Goal: Contribute content: Contribute content

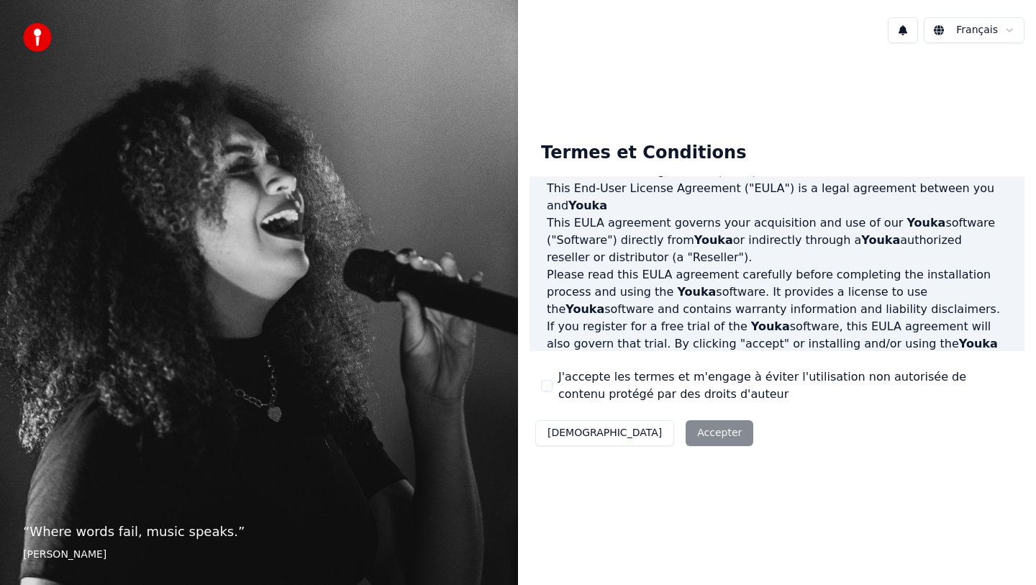
scroll to position [185, 0]
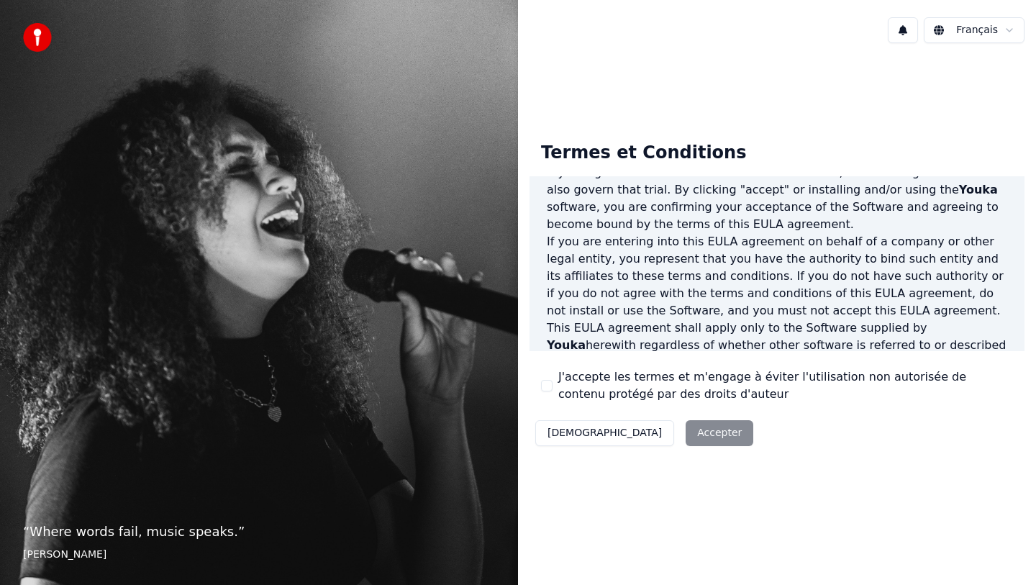
click at [547, 383] on button "J'accepte les termes et m'engage à éviter l'utilisation non autorisée de conten…" at bounding box center [547, 386] width 12 height 12
click at [685, 435] on button "Accepter" at bounding box center [719, 433] width 68 height 26
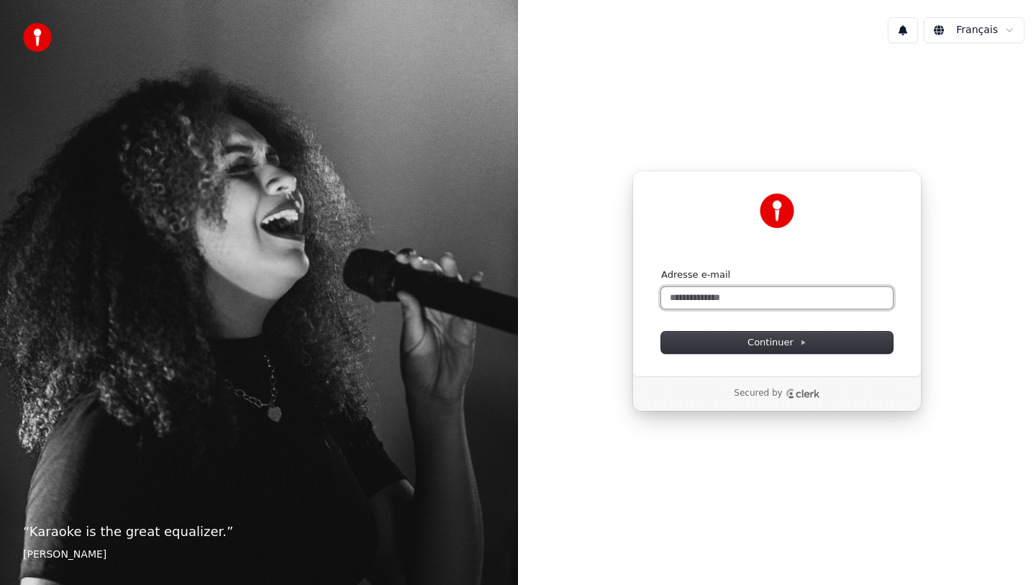
click at [693, 296] on input "Adresse e-mail" at bounding box center [777, 298] width 232 height 22
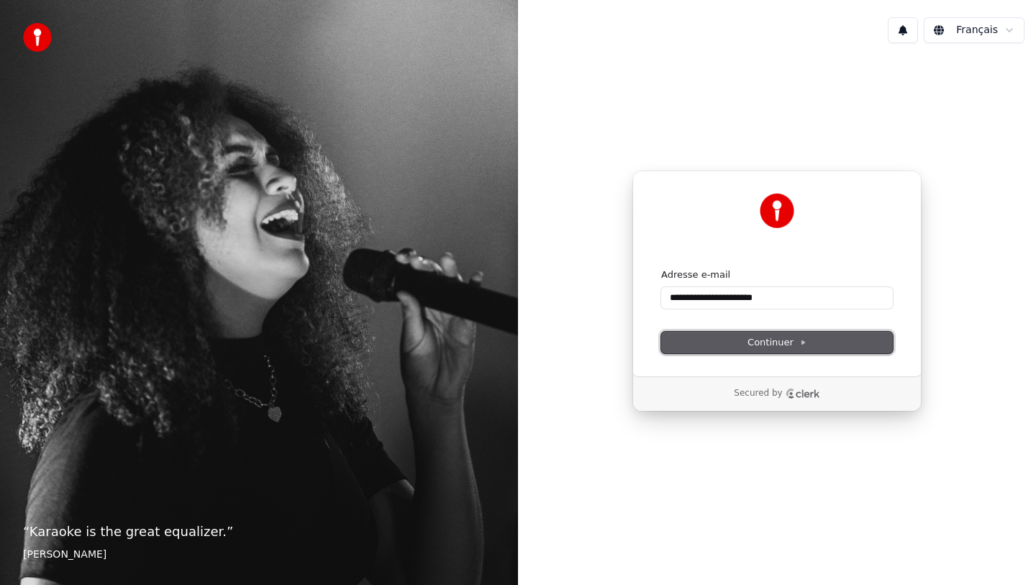
click at [829, 335] on button "Continuer" at bounding box center [777, 343] width 232 height 22
type input "**********"
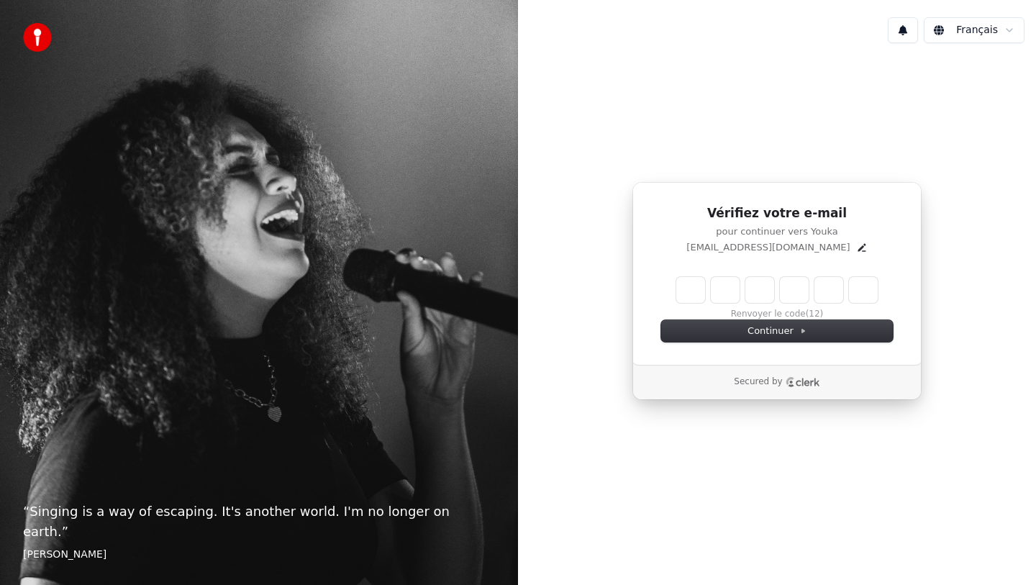
click at [687, 289] on input "Enter verification code" at bounding box center [776, 290] width 201 height 26
type input "******"
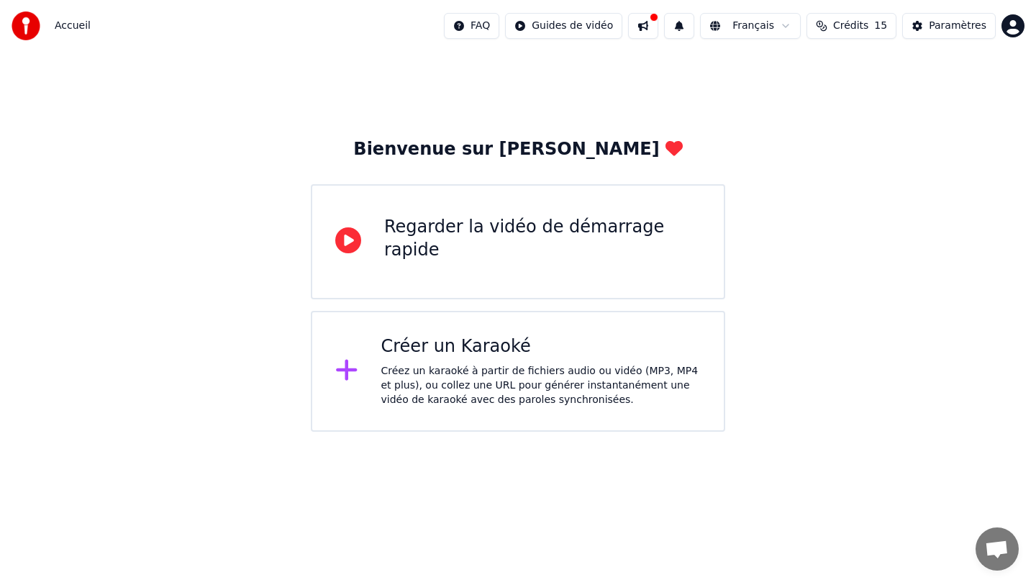
click at [442, 380] on div "Créez un karaoké à partir de fichiers audio ou vidéo (MP3, MP4 et plus), ou col…" at bounding box center [541, 385] width 320 height 43
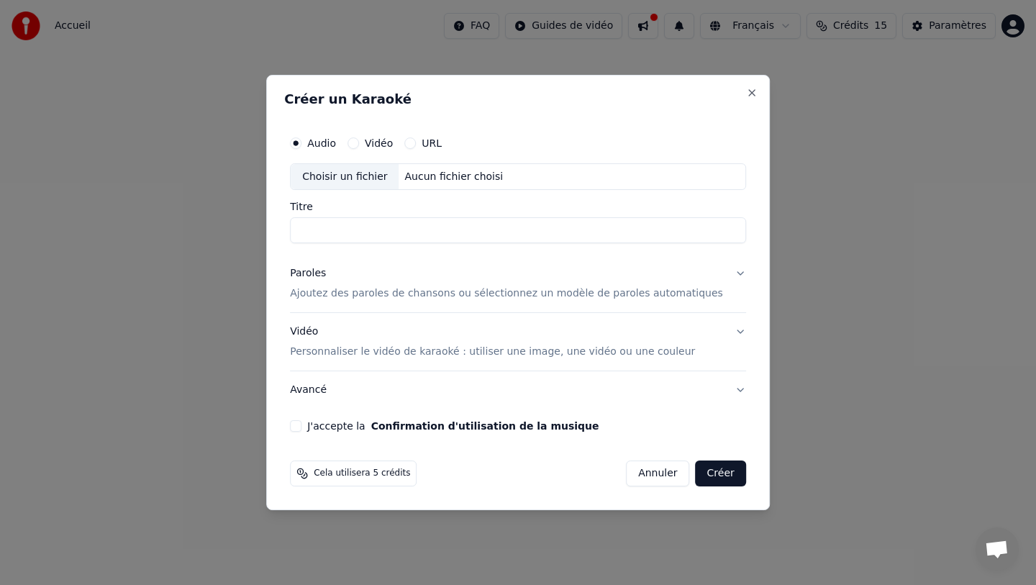
click at [372, 181] on div "Choisir un fichier" at bounding box center [345, 177] width 108 height 26
type input "**********"
click at [407, 296] on p "Ajoutez des paroles de chansons ou sélectionnez un modèle de paroles automatiqu…" at bounding box center [506, 294] width 433 height 14
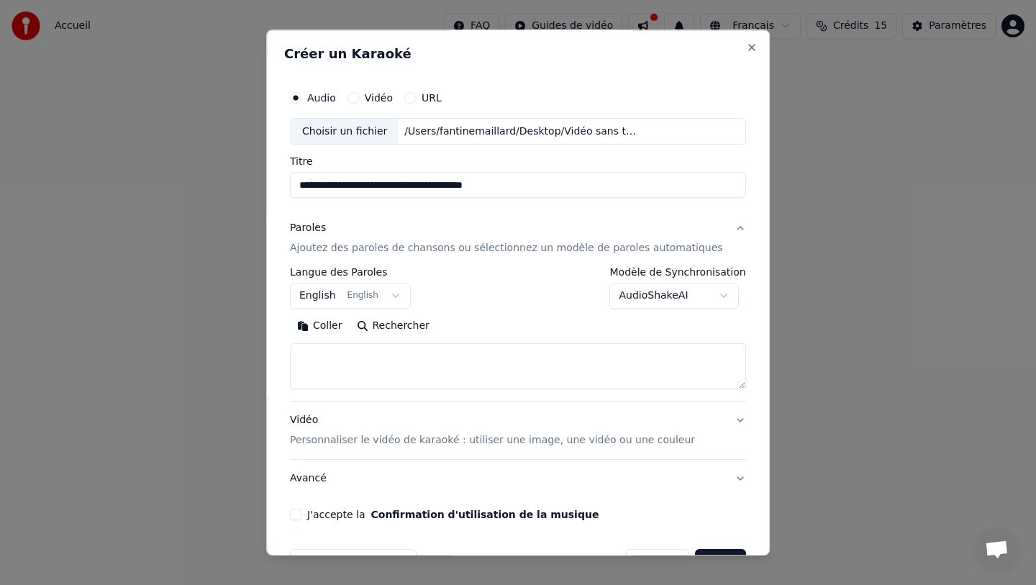
click at [396, 349] on textarea at bounding box center [518, 367] width 456 height 46
click at [339, 327] on button "Coller" at bounding box center [320, 326] width 60 height 23
type textarea "**********"
drag, startPoint x: 482, startPoint y: 373, endPoint x: 275, endPoint y: 365, distance: 207.2
click at [275, 365] on body "**********" at bounding box center [518, 215] width 1036 height 431
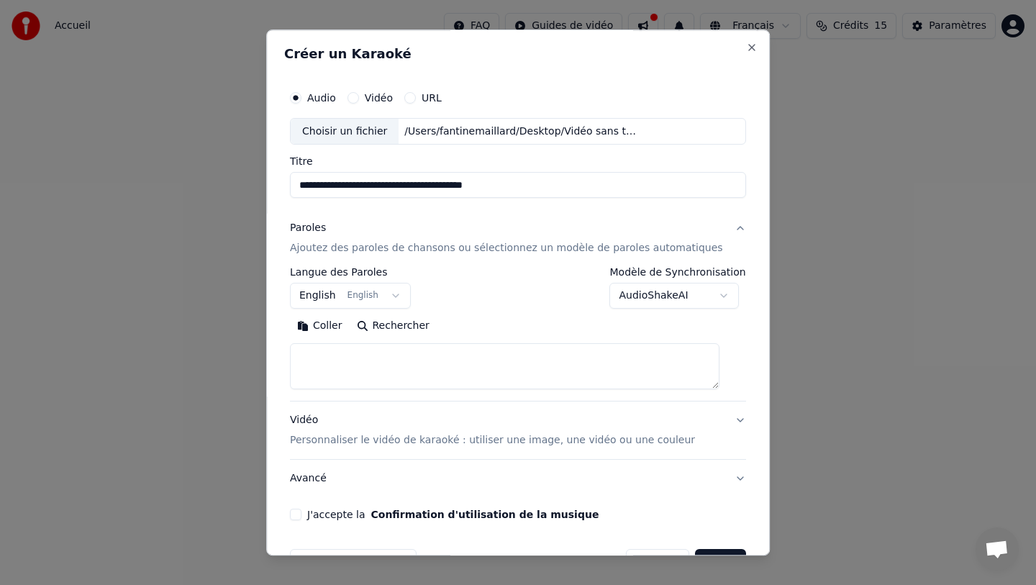
paste textarea "**********"
type textarea "**********"
click at [403, 299] on button "English English" at bounding box center [350, 296] width 121 height 26
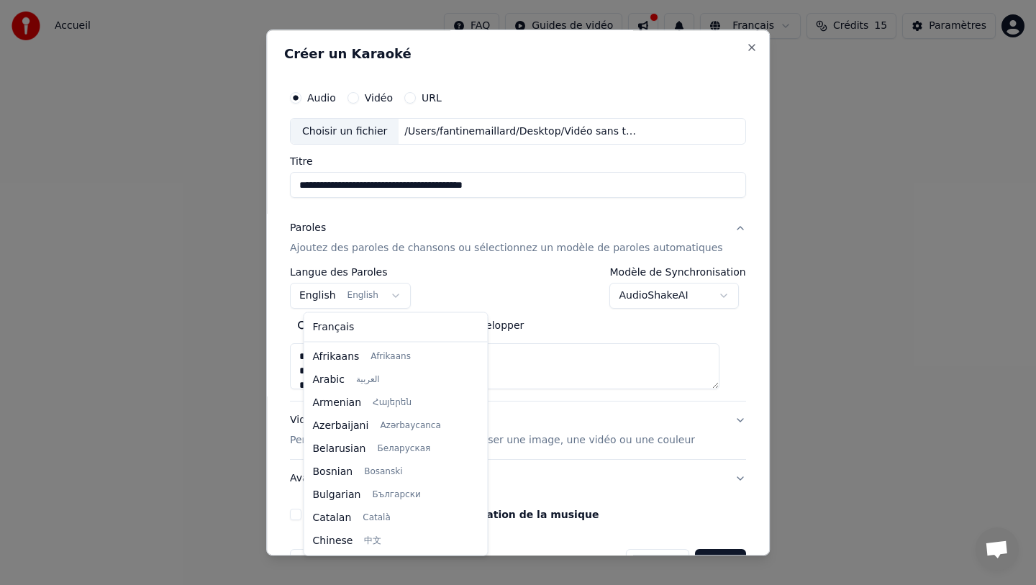
scroll to position [115, 0]
select select "**"
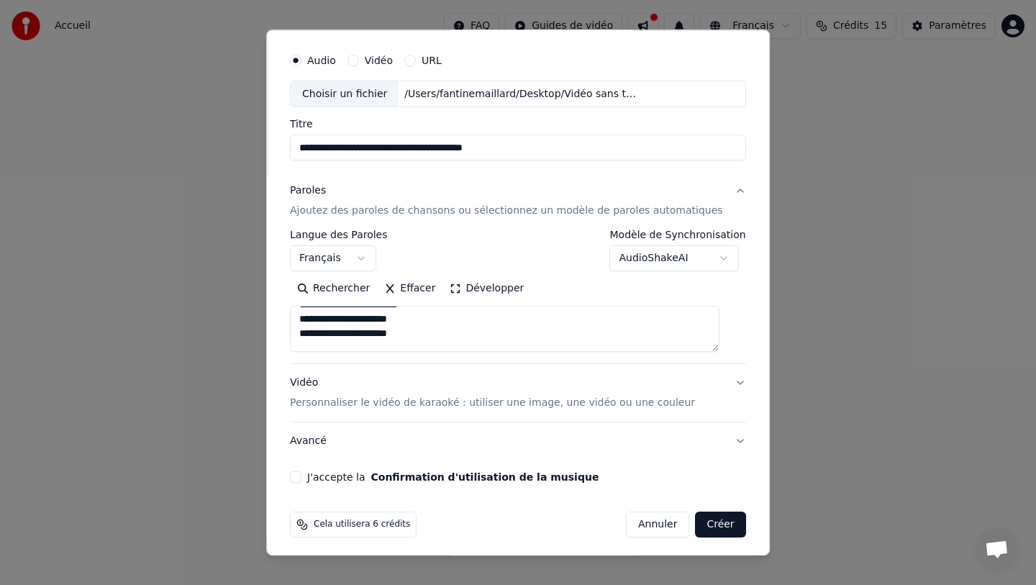
scroll to position [43, 0]
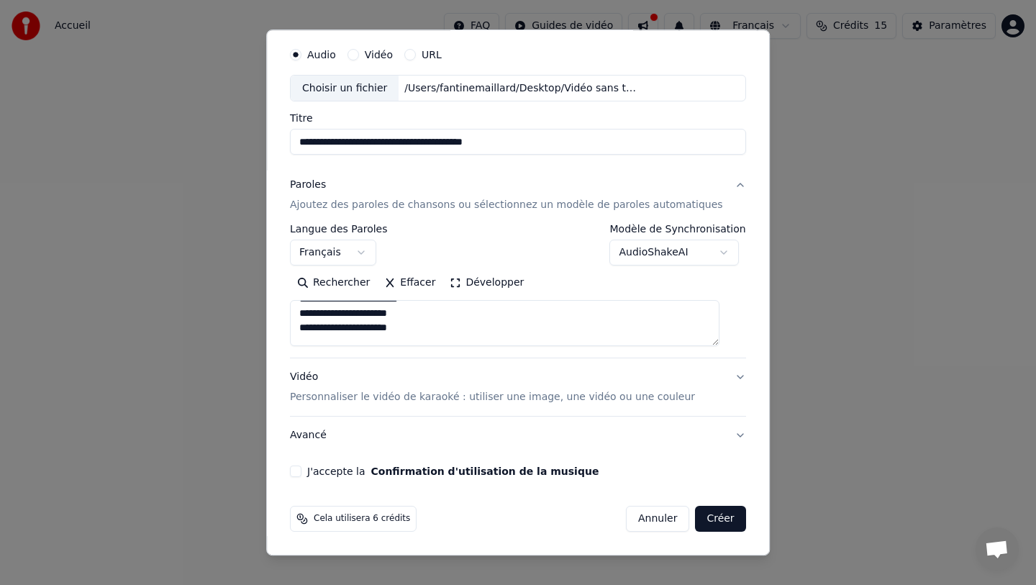
click at [725, 382] on button "Vidéo Personnaliser le vidéo de karaoké : utiliser une image, une vidéo ou une …" at bounding box center [518, 388] width 456 height 58
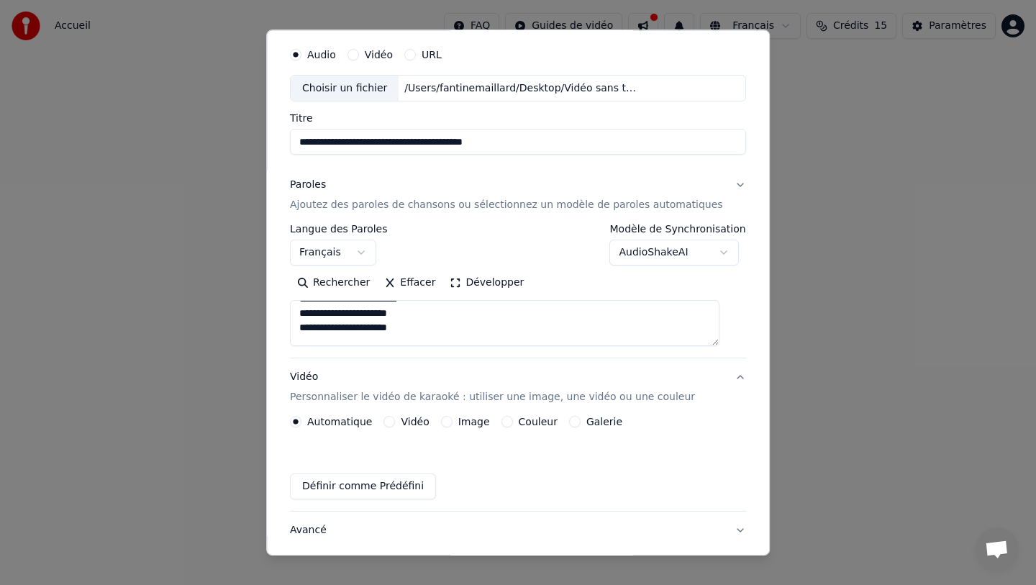
scroll to position [4, 0]
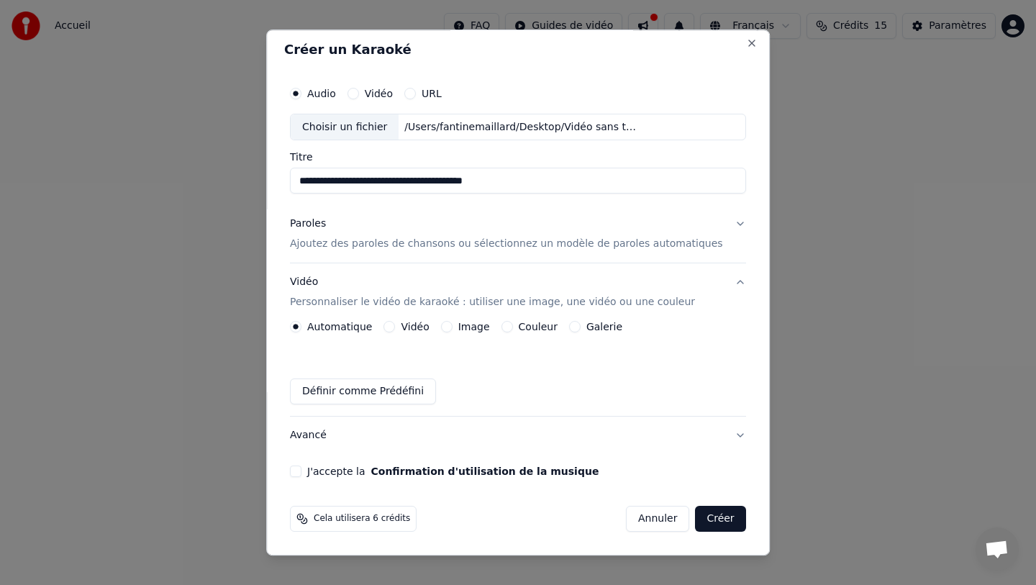
click at [519, 324] on div "Couleur" at bounding box center [529, 327] width 56 height 12
click at [512, 324] on button "Couleur" at bounding box center [507, 327] width 12 height 12
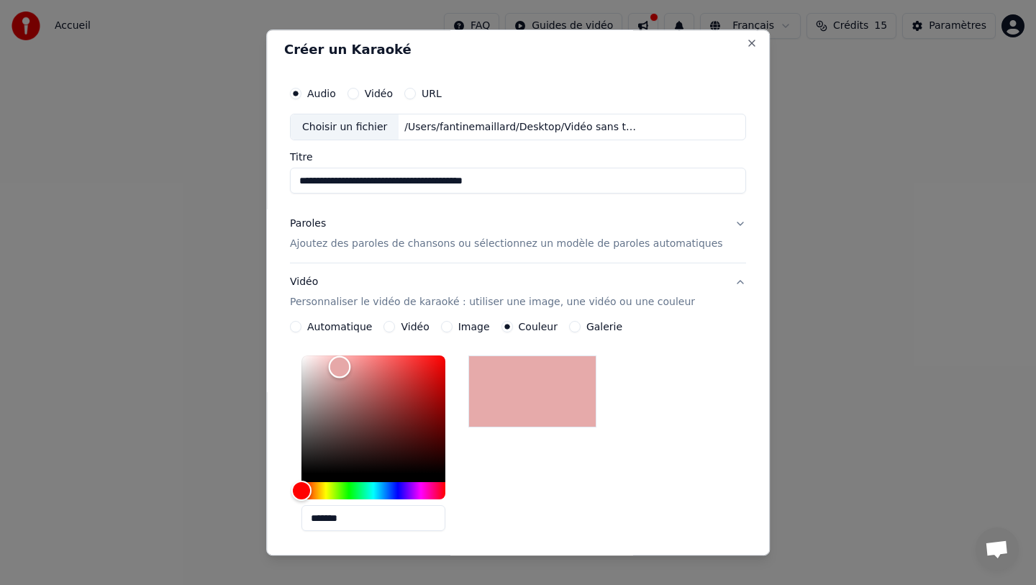
type input "*******"
drag, startPoint x: 316, startPoint y: 474, endPoint x: 347, endPoint y: 363, distance: 114.8
click at [344, 363] on div "Color" at bounding box center [333, 363] width 22 height 22
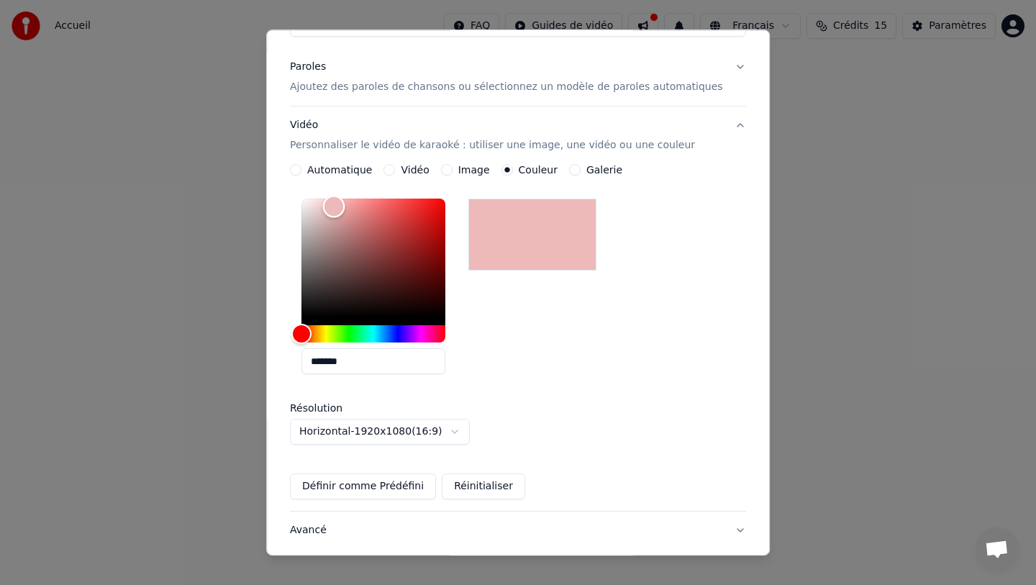
scroll to position [256, 0]
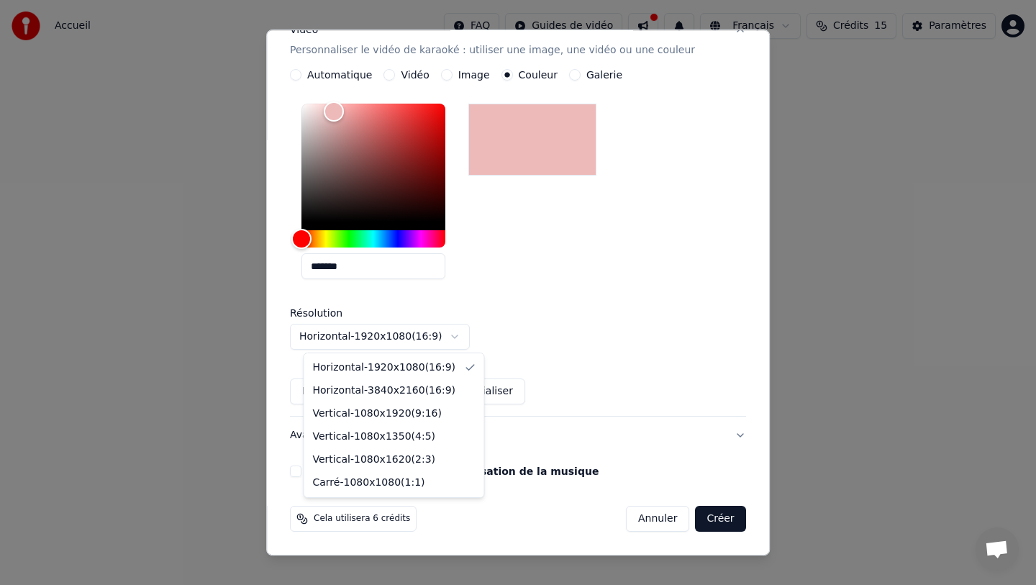
click at [467, 334] on body "**********" at bounding box center [518, 215] width 1036 height 431
click at [443, 328] on body "**********" at bounding box center [518, 215] width 1036 height 431
click at [453, 331] on body "**********" at bounding box center [518, 215] width 1036 height 431
click at [416, 337] on body "**********" at bounding box center [518, 215] width 1036 height 431
click at [414, 334] on body "**********" at bounding box center [518, 215] width 1036 height 431
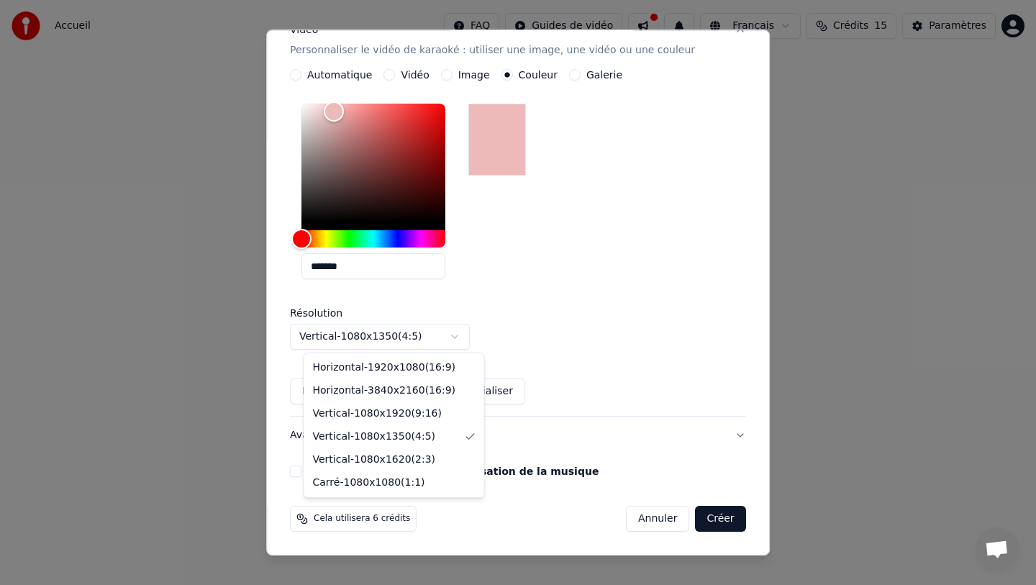
select select "*********"
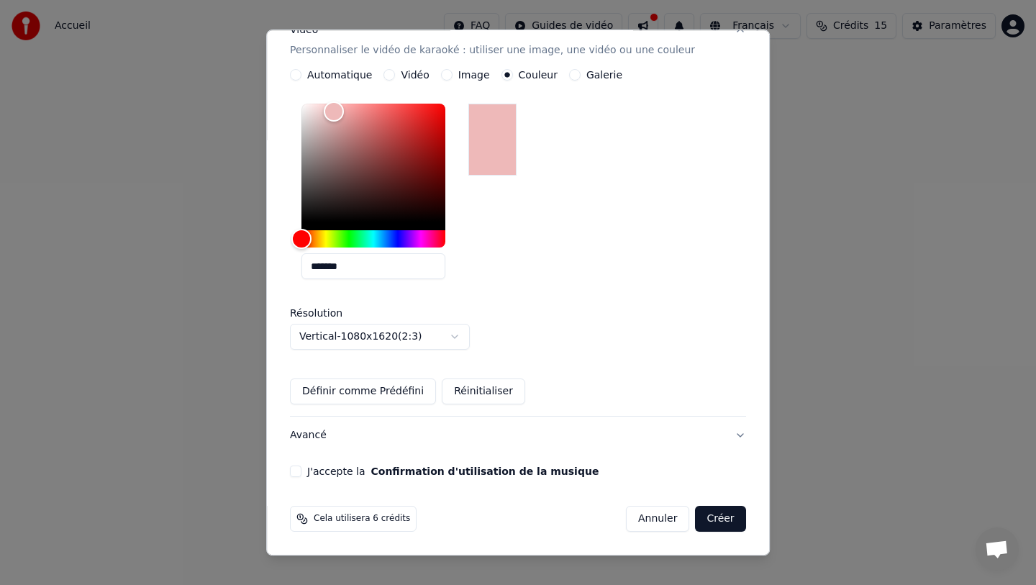
click at [301, 467] on button "J'accepte la Confirmation d'utilisation de la musique" at bounding box center [296, 472] width 12 height 12
click at [713, 518] on button "Créer" at bounding box center [720, 519] width 50 height 26
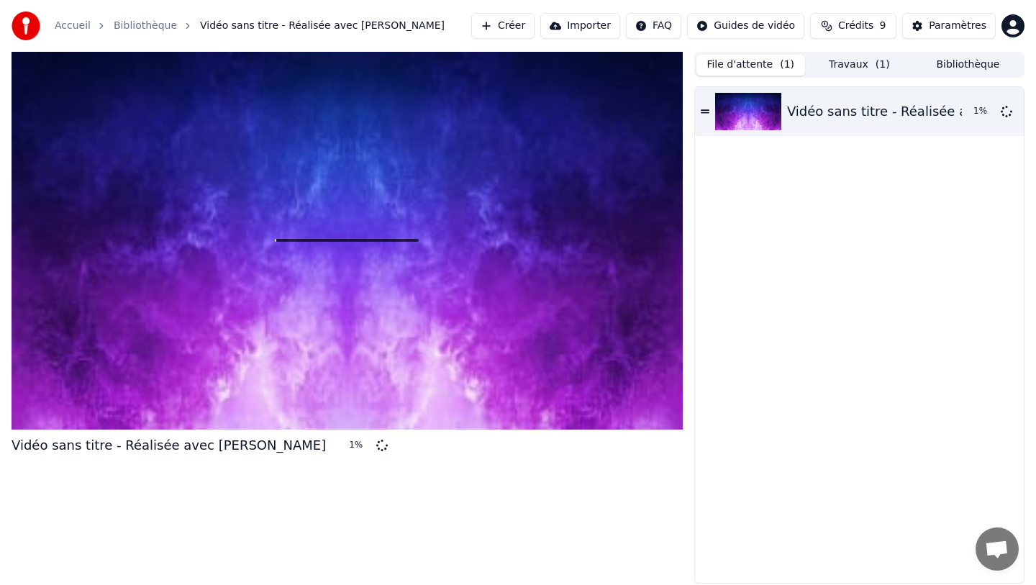
click at [739, 63] on button "File d'attente ( 1 )" at bounding box center [750, 65] width 109 height 21
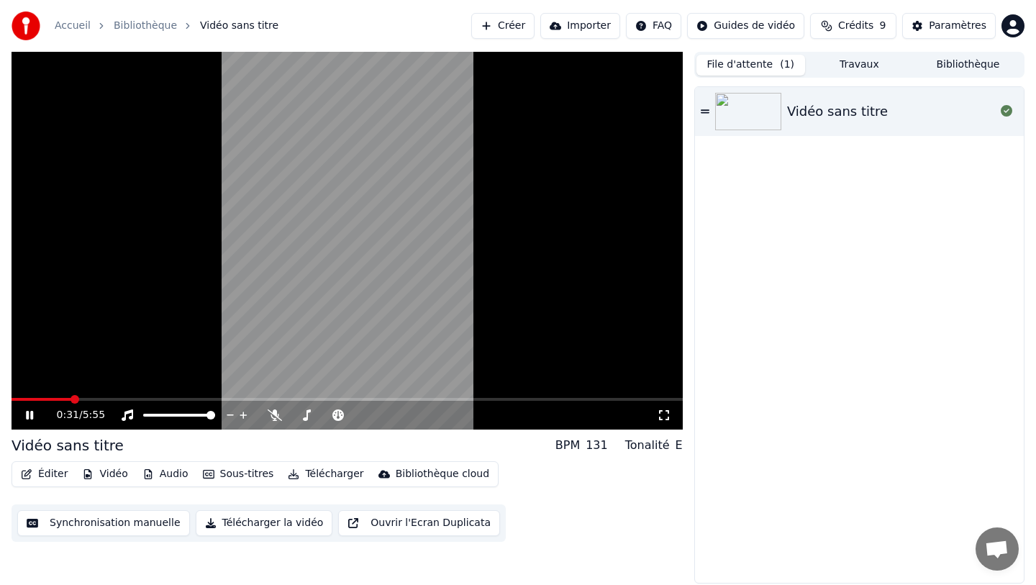
click at [275, 356] on video at bounding box center [347, 241] width 671 height 378
click at [285, 362] on video at bounding box center [347, 241] width 671 height 378
click at [12, 395] on span at bounding box center [16, 399] width 9 height 9
drag, startPoint x: 43, startPoint y: 402, endPoint x: 101, endPoint y: 403, distance: 57.5
click at [101, 403] on div "0:01 / 5:55" at bounding box center [347, 415] width 671 height 29
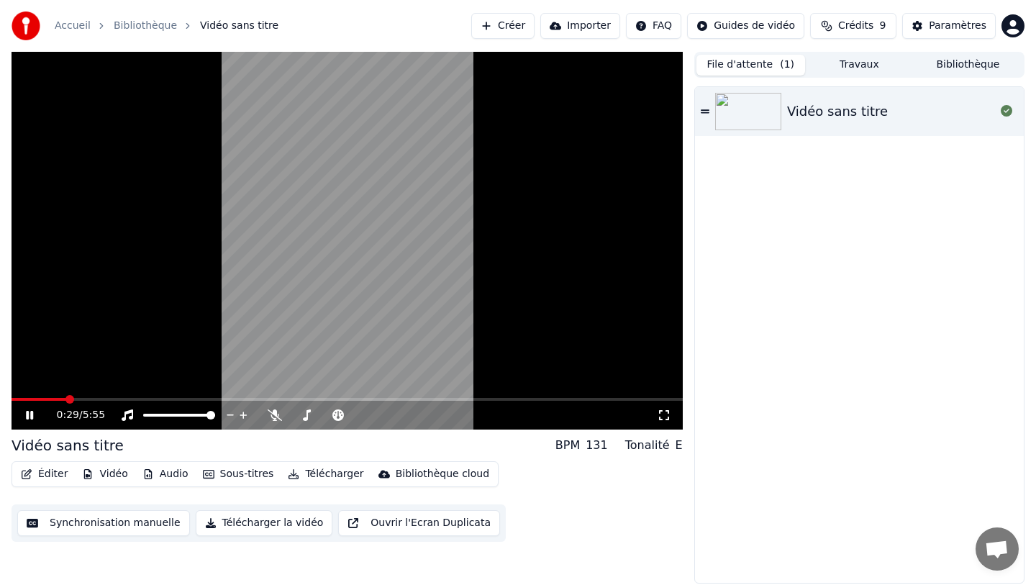
click at [65, 399] on span at bounding box center [69, 399] width 9 height 9
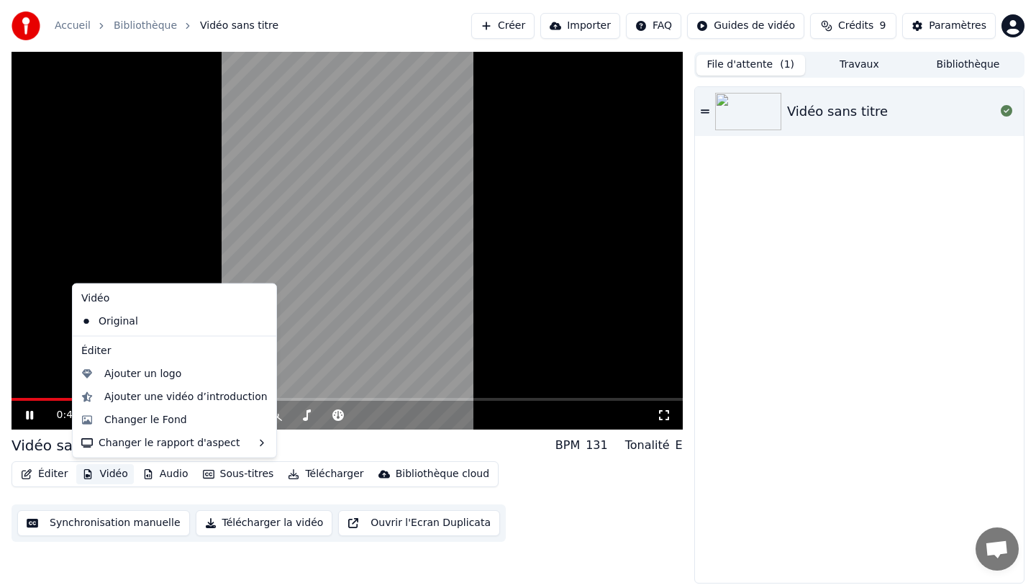
click at [113, 472] on button "Vidéo" at bounding box center [104, 474] width 57 height 20
click at [130, 544] on div "0:49 / 5:55 Vidéo sans titre BPM 131 Tonalité E Éditer Vidéo Audio Sous-titres…" at bounding box center [347, 317] width 671 height 531
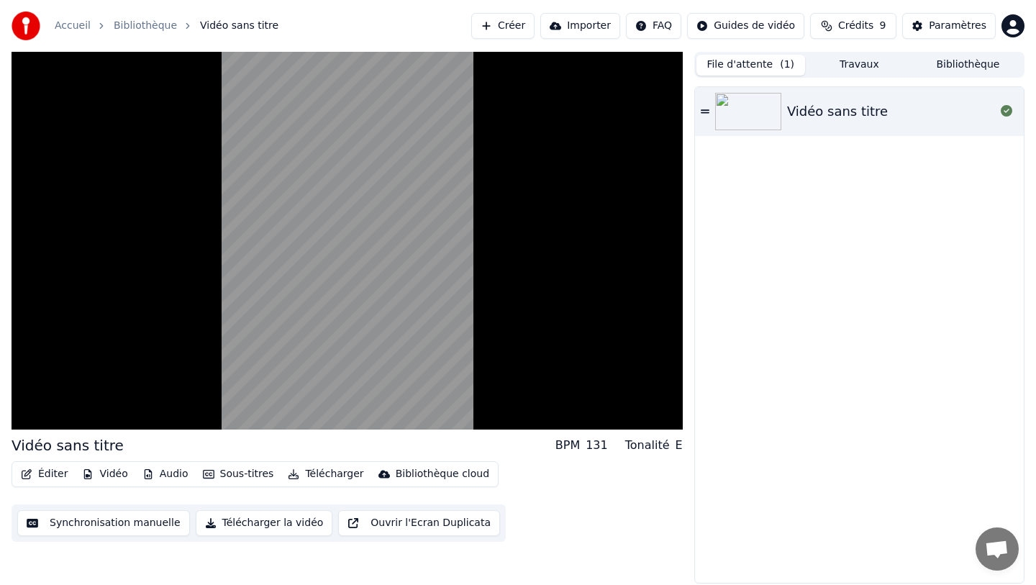
click at [113, 524] on button "Synchronisation manuelle" at bounding box center [103, 523] width 173 height 26
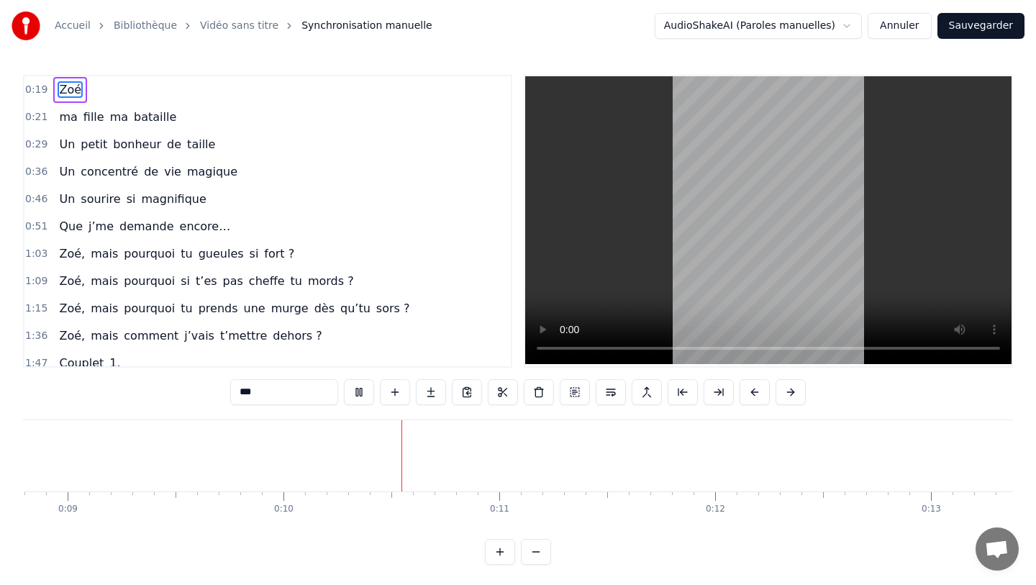
scroll to position [0, 2096]
click at [65, 95] on span "Zoé" at bounding box center [70, 89] width 25 height 17
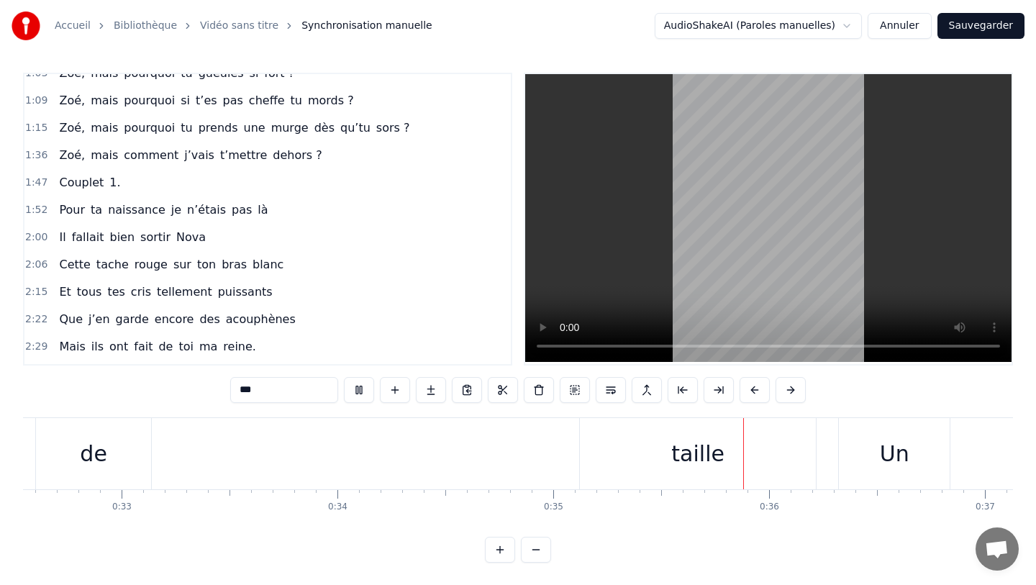
scroll to position [0, 0]
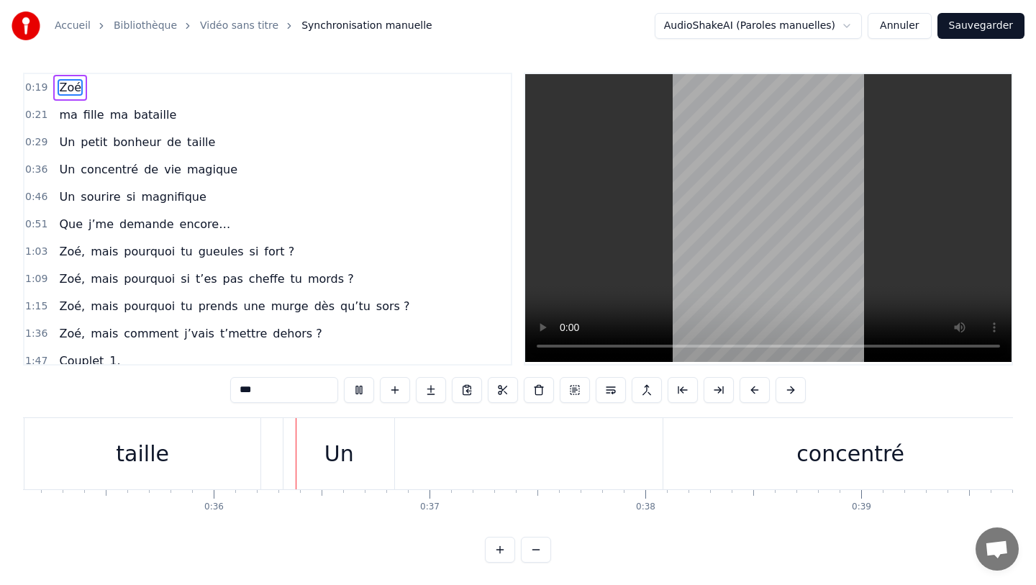
click at [153, 118] on span "bataille" at bounding box center [154, 114] width 45 height 17
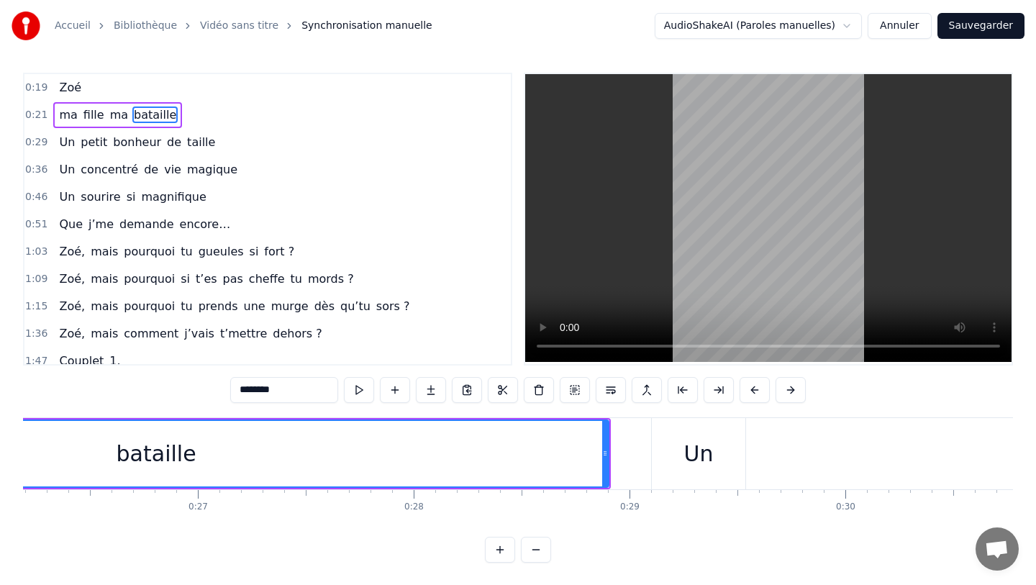
scroll to position [0, 5257]
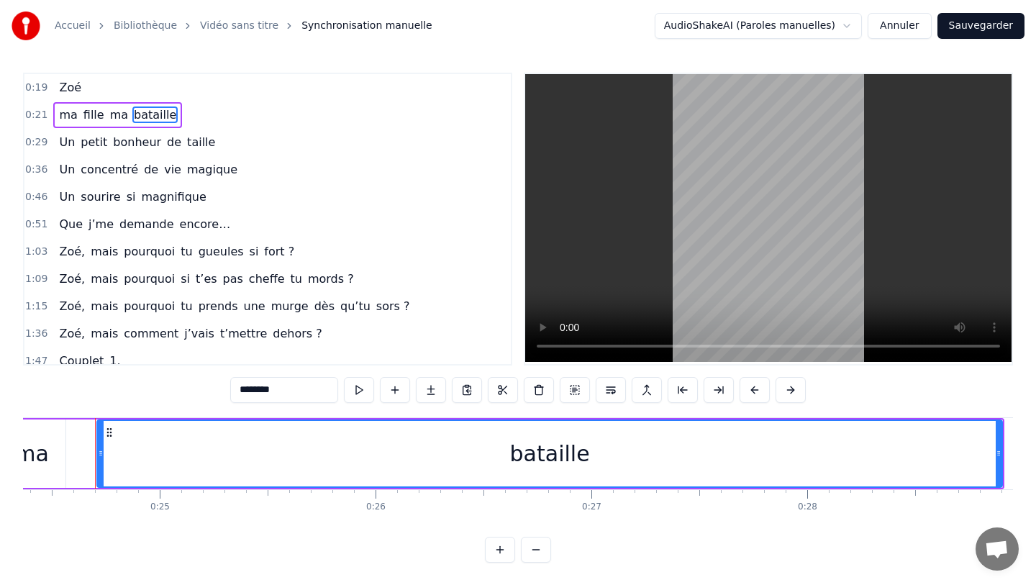
click at [109, 116] on span "ma" at bounding box center [119, 114] width 21 height 17
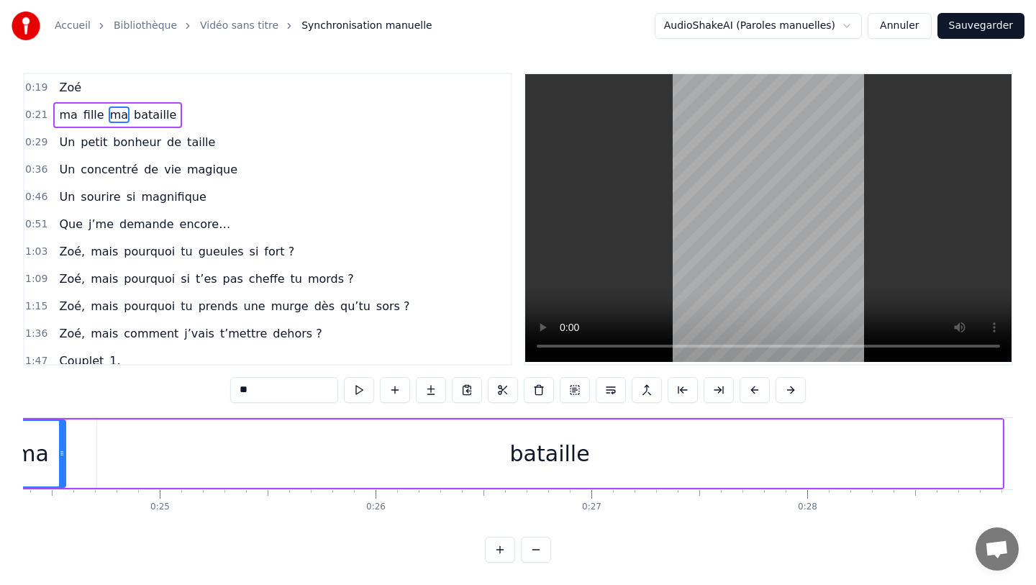
scroll to position [0, 0]
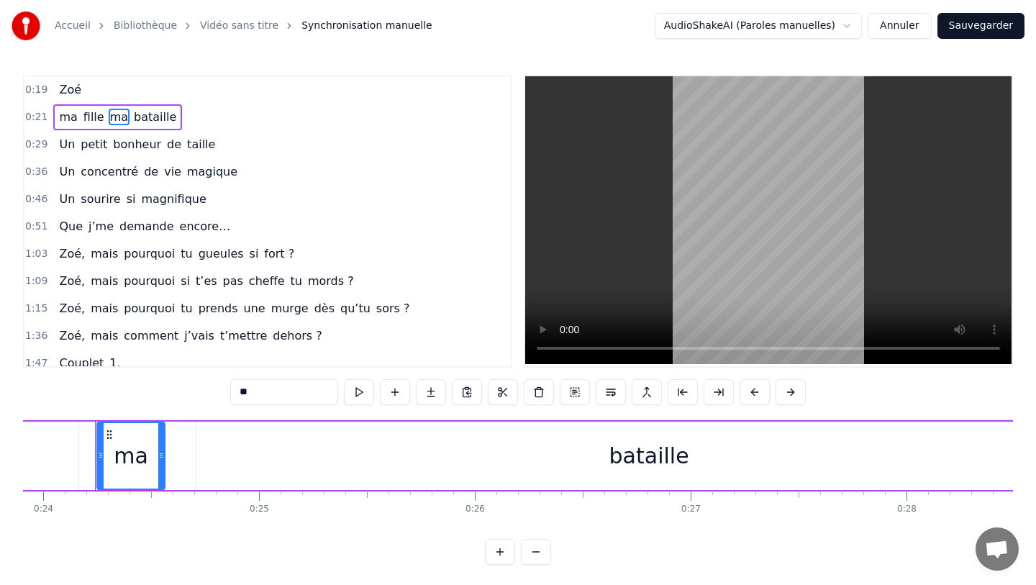
click at [82, 119] on span "fille" at bounding box center [94, 117] width 24 height 17
type input "*****"
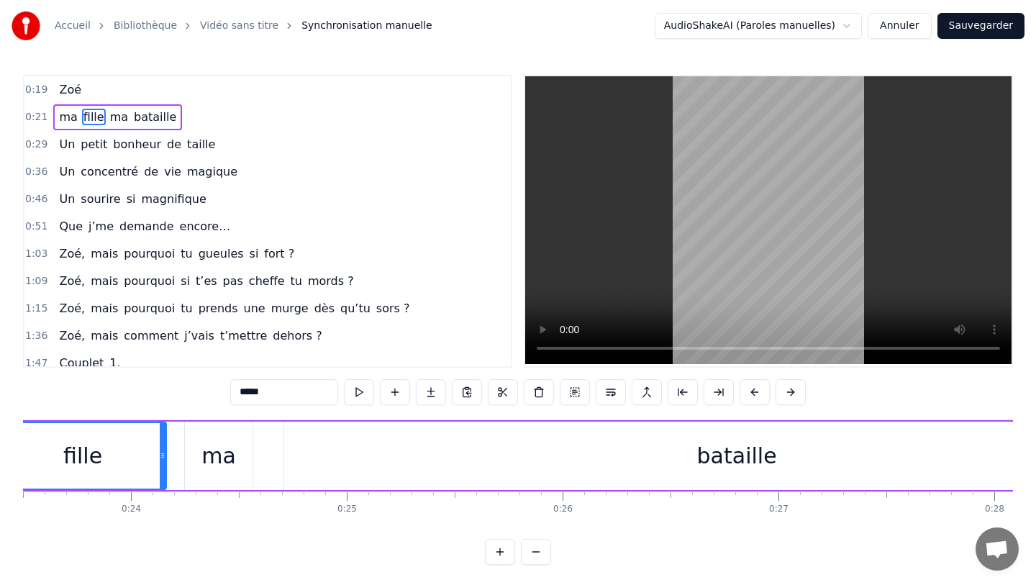
scroll to position [0, 4972]
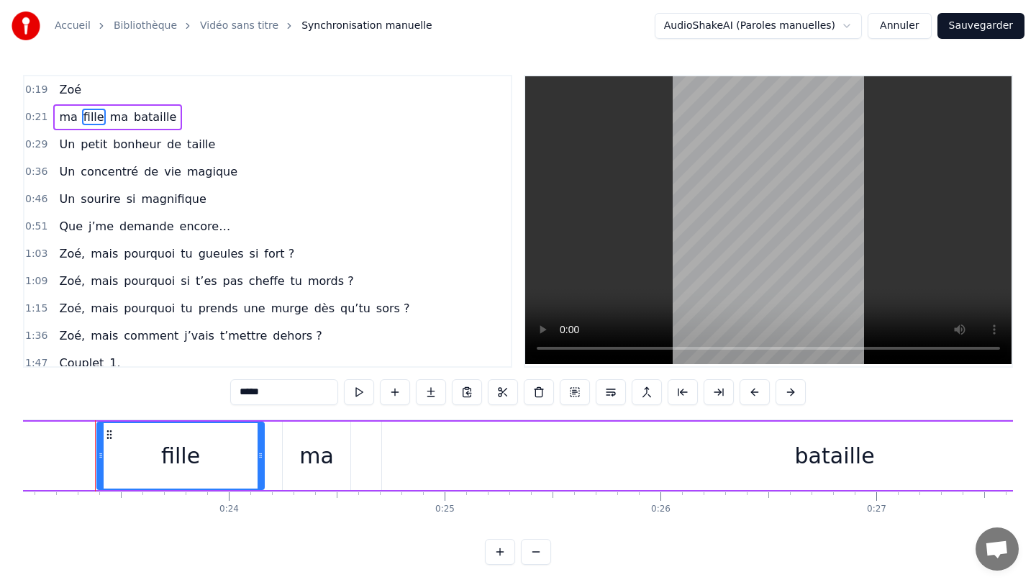
drag, startPoint x: 782, startPoint y: 291, endPoint x: 782, endPoint y: 273, distance: 18.7
click at [782, 273] on video at bounding box center [768, 220] width 486 height 288
click at [753, 293] on video at bounding box center [768, 220] width 486 height 288
click at [236, 25] on link "Vidéo sans titre" at bounding box center [239, 26] width 78 height 14
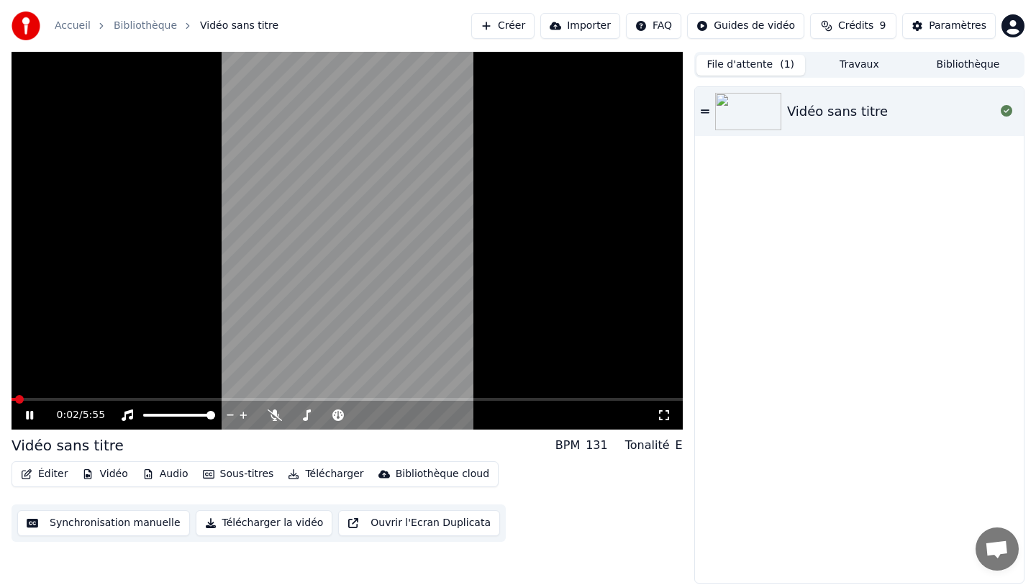
click at [221, 472] on button "Sous-titres" at bounding box center [238, 474] width 83 height 20
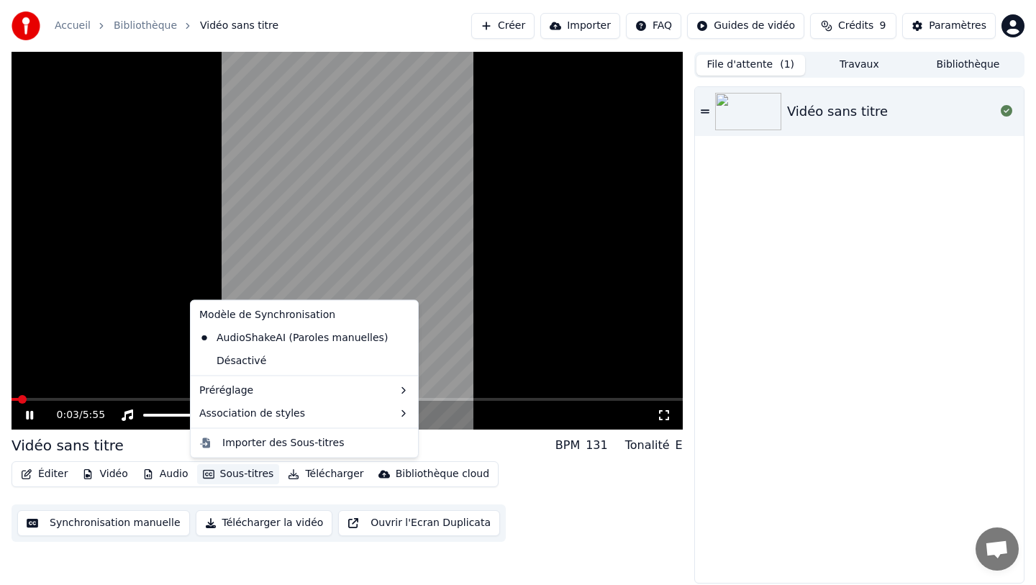
click at [221, 472] on button "Sous-titres" at bounding box center [238, 474] width 83 height 20
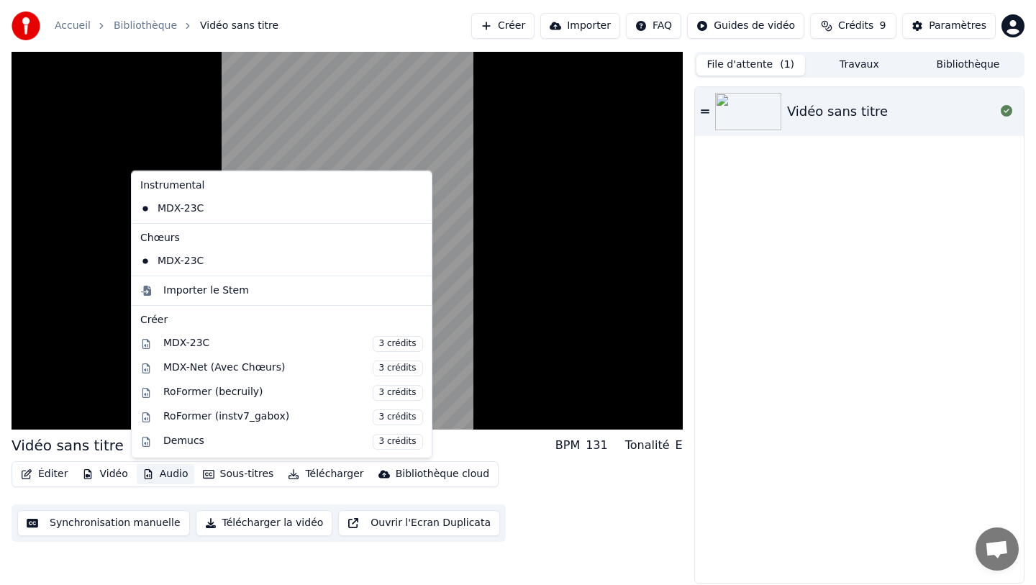
click at [170, 472] on button "Audio" at bounding box center [166, 474] width 58 height 20
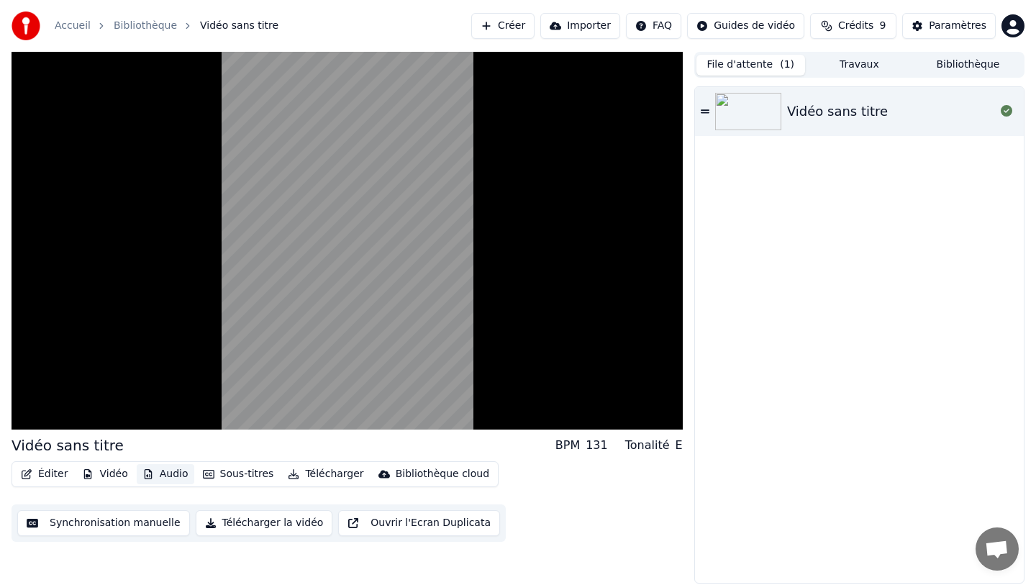
click at [170, 472] on button "Audio" at bounding box center [166, 474] width 58 height 20
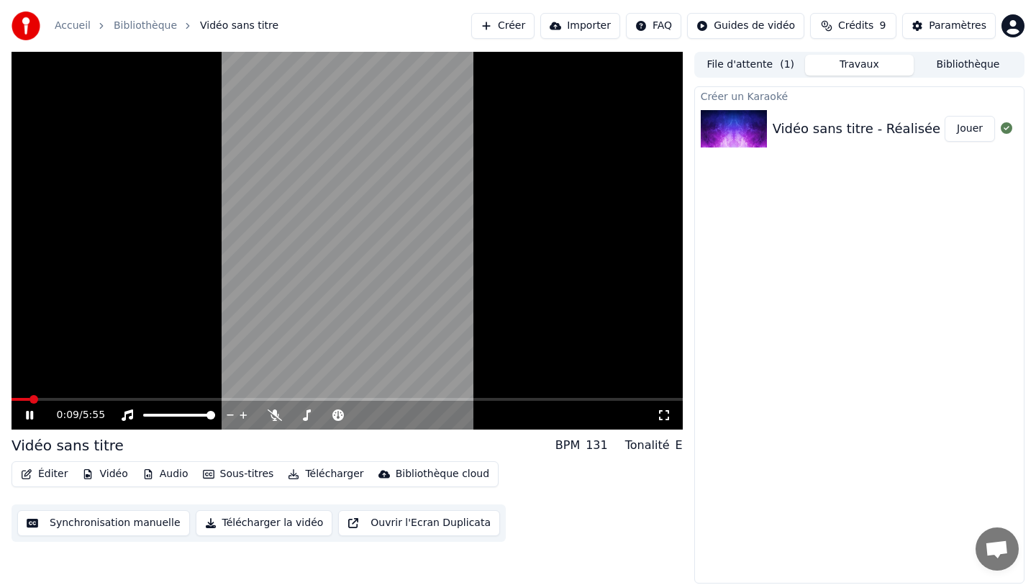
click at [864, 63] on button "Travaux" at bounding box center [859, 65] width 109 height 21
click at [769, 68] on button "File d'attente ( 1 )" at bounding box center [750, 65] width 109 height 21
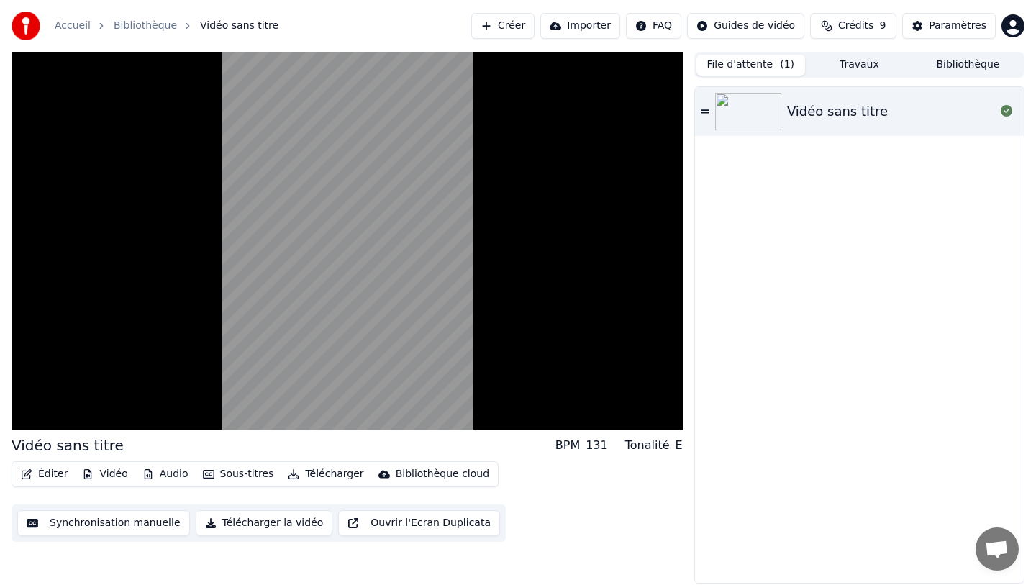
click at [762, 114] on img at bounding box center [748, 111] width 66 height 37
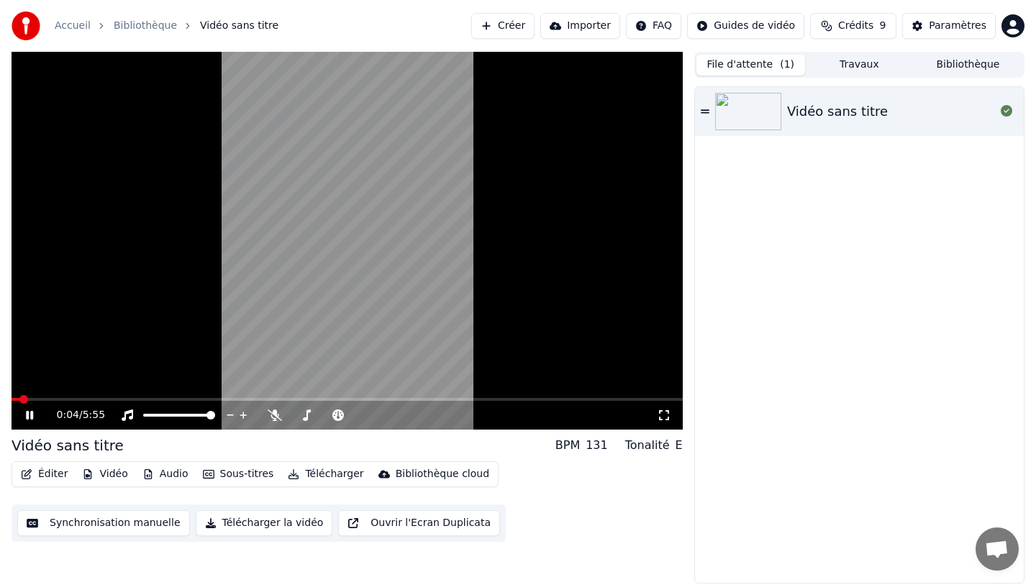
click at [30, 412] on icon at bounding box center [29, 415] width 7 height 9
click at [157, 522] on button "Synchronisation manuelle" at bounding box center [103, 523] width 173 height 26
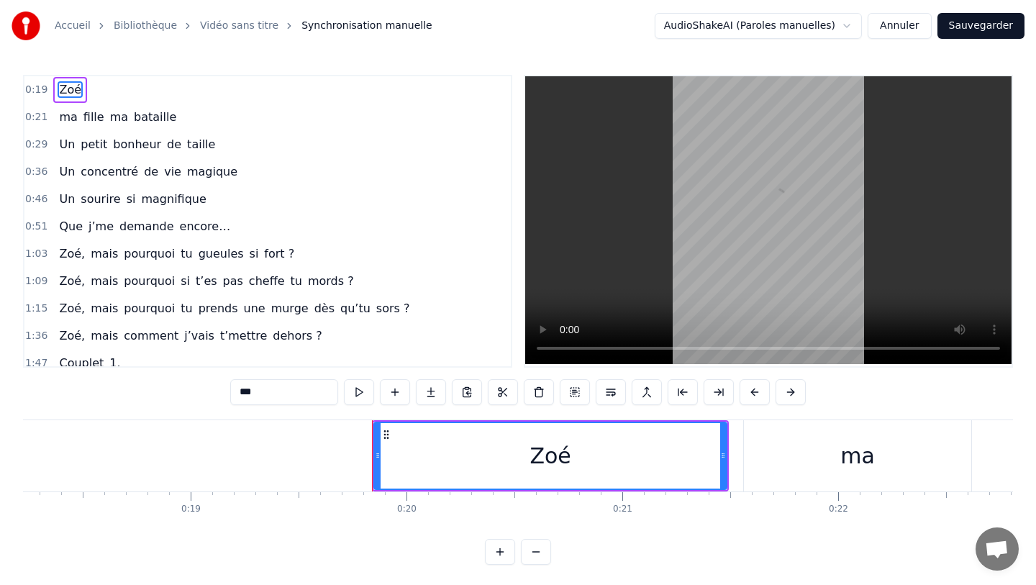
scroll to position [0, 4208]
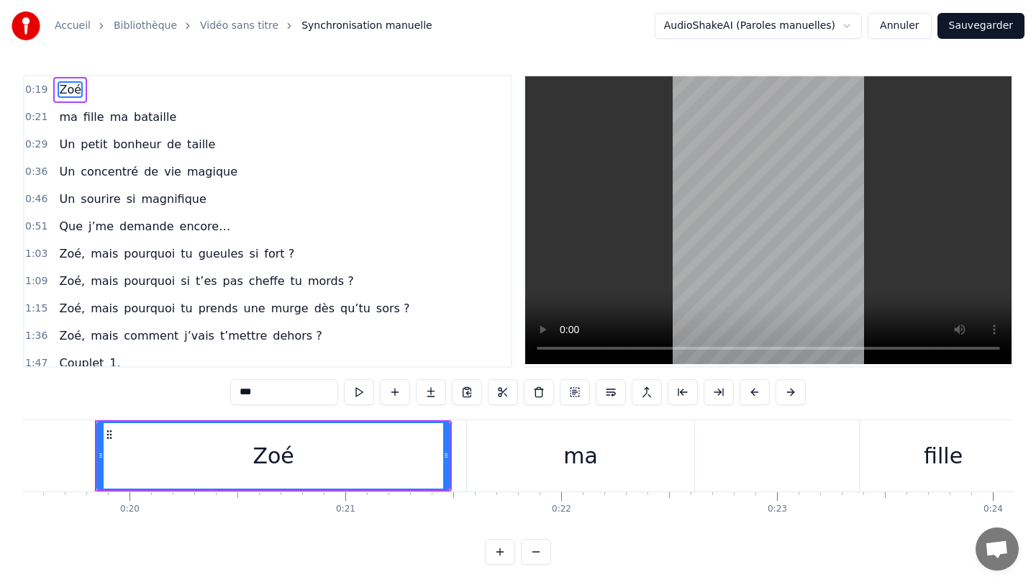
drag, startPoint x: 767, startPoint y: 303, endPoint x: 765, endPoint y: 239, distance: 64.0
click at [765, 239] on video at bounding box center [768, 220] width 486 height 288
click at [572, 391] on button at bounding box center [574, 392] width 30 height 26
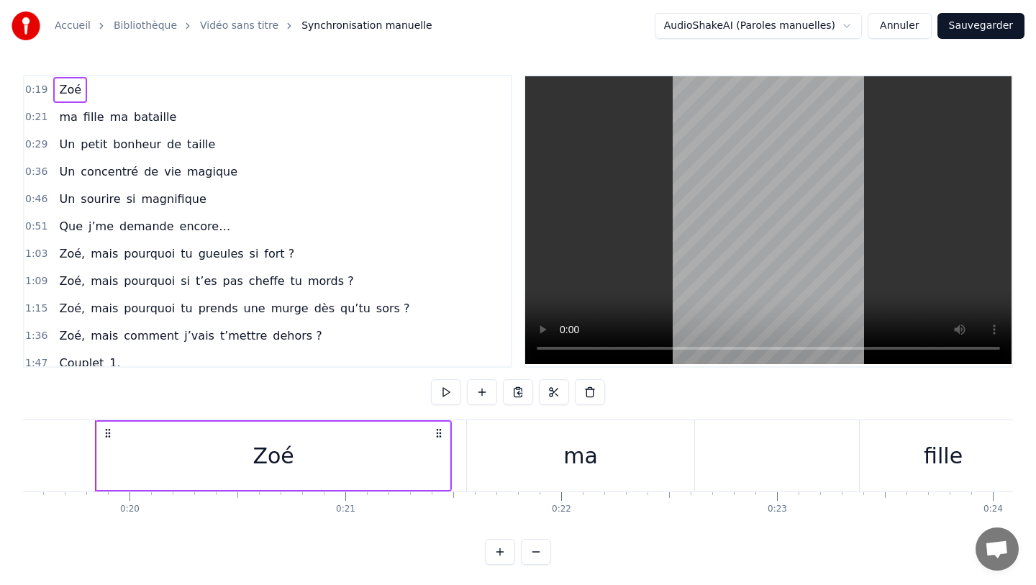
click at [772, 279] on video at bounding box center [768, 220] width 486 height 288
click at [677, 420] on div "ma" at bounding box center [580, 455] width 229 height 71
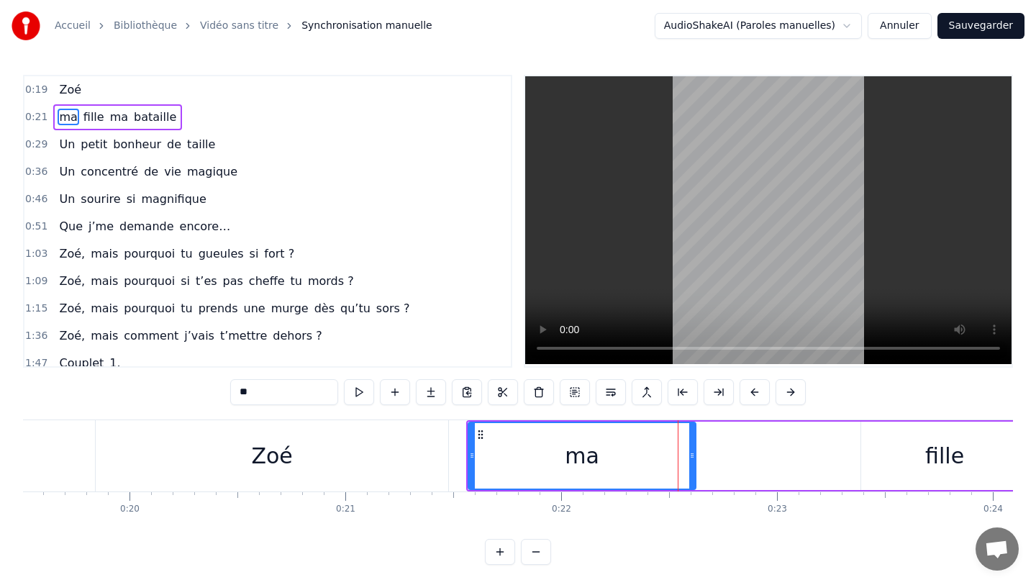
click at [247, 283] on span "cheffe" at bounding box center [266, 281] width 39 height 17
type input "******"
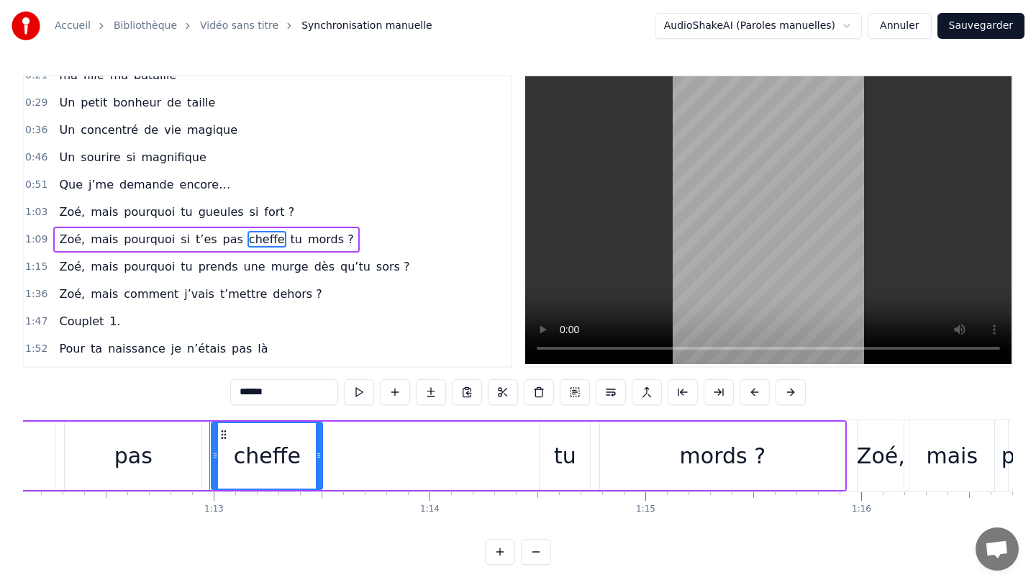
scroll to position [0, 15673]
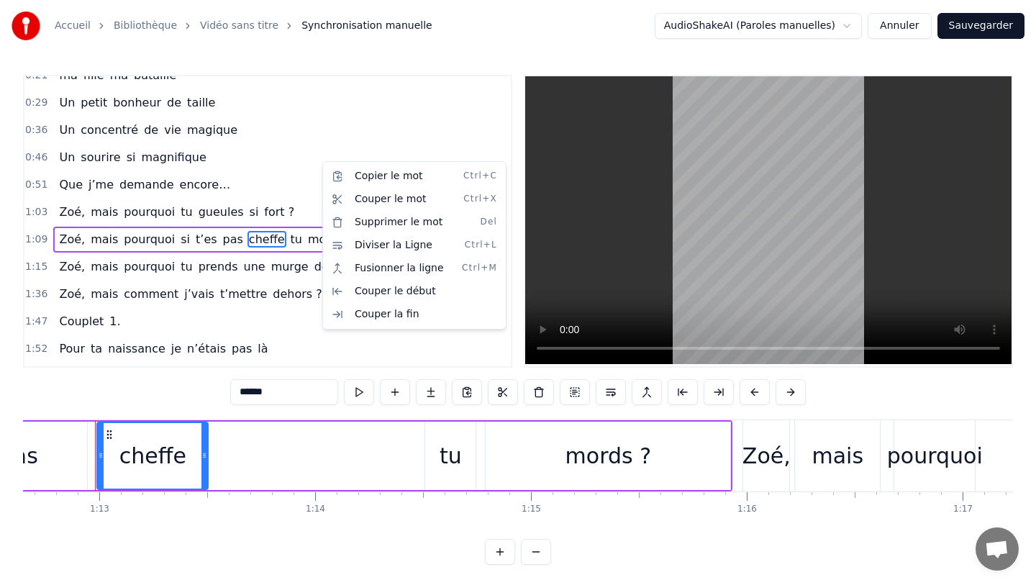
click at [321, 161] on html "Accueil Bibliothèque Vidéo sans titre Synchronisation manuelle AudioShakeAI (P…" at bounding box center [518, 294] width 1036 height 588
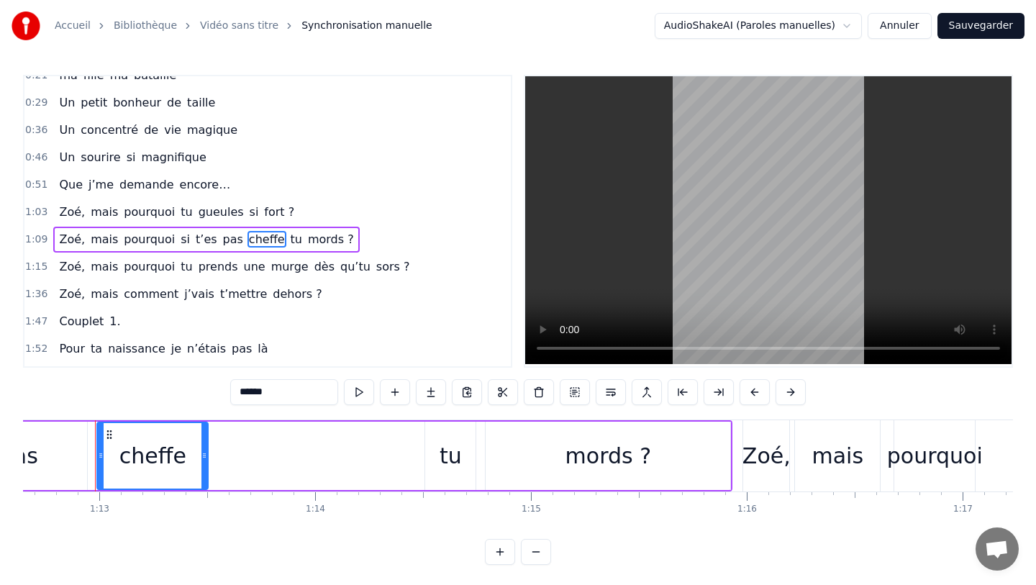
click at [780, 23] on html "Accueil Bibliothèque Vidéo sans titre Synchronisation manuelle AudioShakeAI (P…" at bounding box center [518, 294] width 1036 height 588
click at [849, 69] on div "AudioShakeAI (Paroles manuelles)" at bounding box center [778, 56] width 206 height 29
click at [849, 31] on html "Accueil Bibliothèque Vidéo sans titre Synchronisation manuelle AudioShakeAI (P…" at bounding box center [518, 294] width 1036 height 588
click at [849, 29] on html "Accueil Bibliothèque Vidéo sans titre Synchronisation manuelle AudioShakeAI (P…" at bounding box center [518, 294] width 1036 height 588
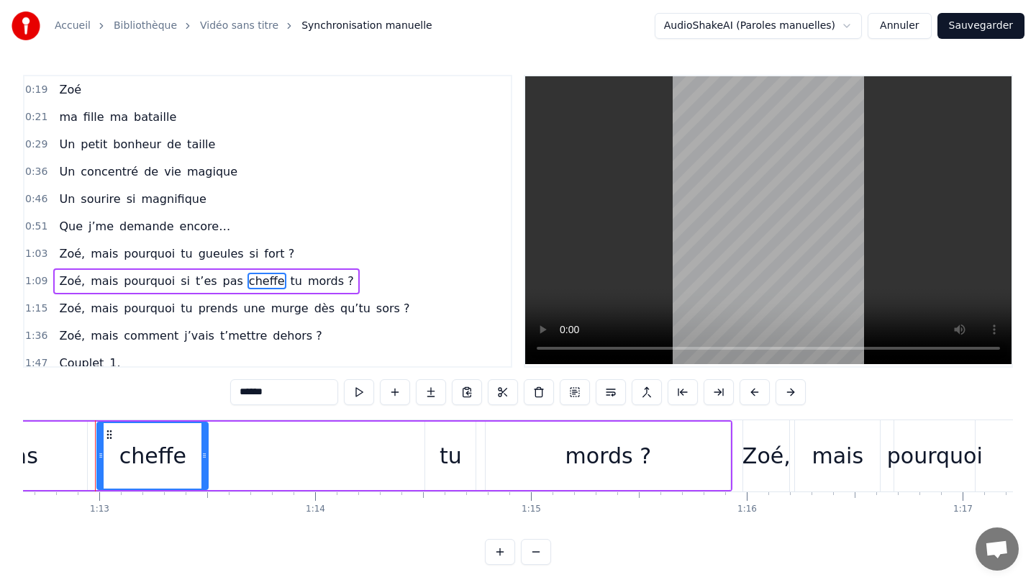
click at [229, 30] on link "Vidéo sans titre" at bounding box center [239, 26] width 78 height 14
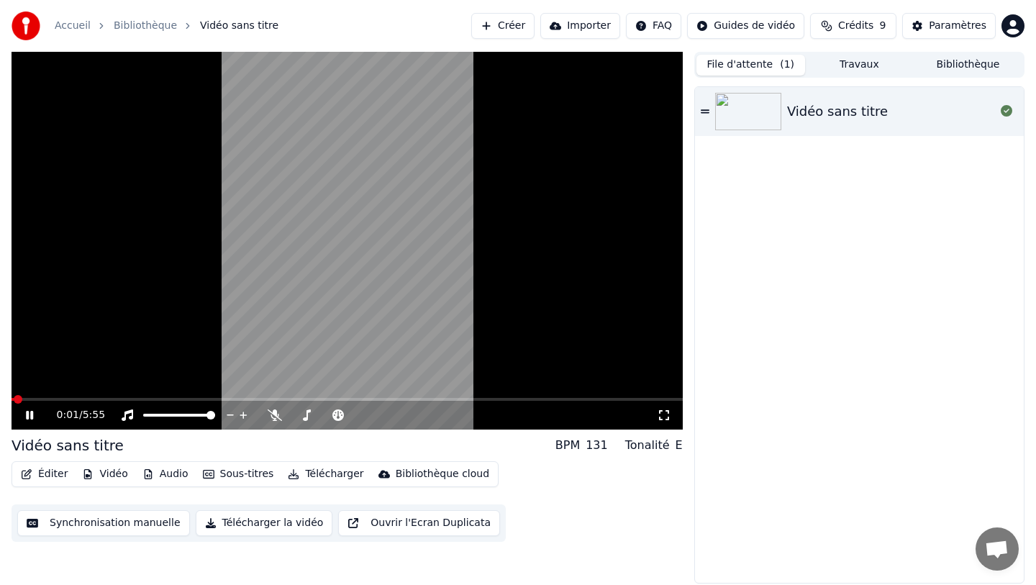
click at [99, 396] on video at bounding box center [347, 241] width 671 height 378
click at [123, 401] on div "0:01 / 5:55" at bounding box center [347, 415] width 671 height 29
click at [513, 24] on button "Créer" at bounding box center [502, 26] width 63 height 26
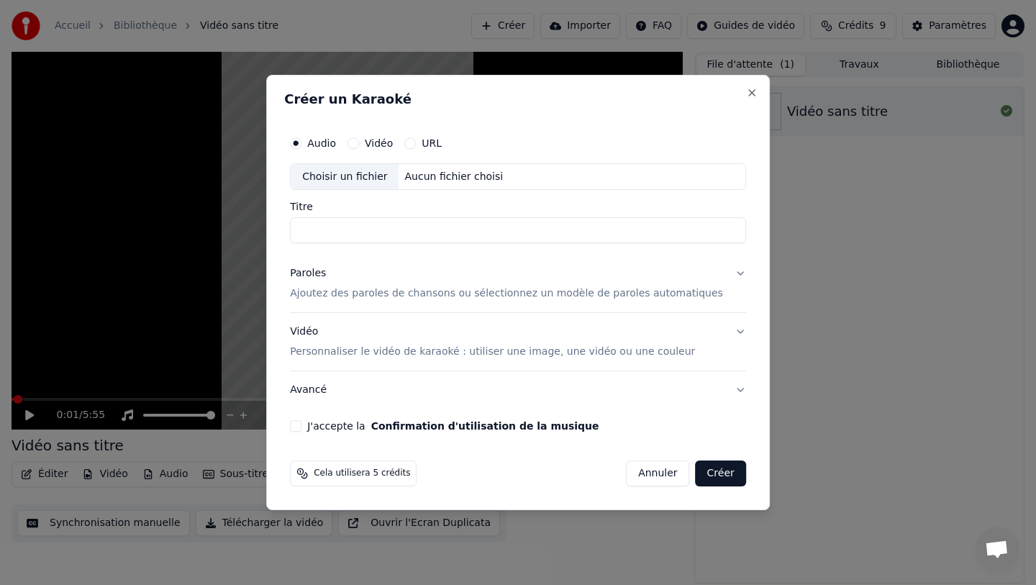
click at [378, 143] on label "Vidéo" at bounding box center [379, 143] width 28 height 10
click at [359, 143] on button "Vidéo" at bounding box center [353, 143] width 12 height 12
click at [746, 96] on button "Close" at bounding box center [752, 93] width 12 height 12
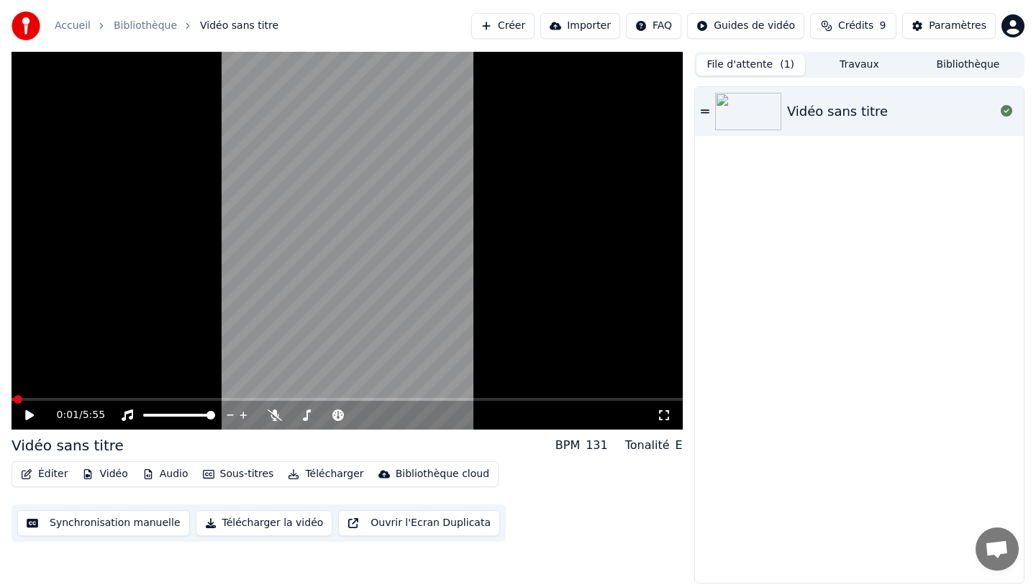
click at [31, 413] on icon at bounding box center [29, 415] width 9 height 10
click at [49, 398] on span at bounding box center [347, 399] width 671 height 3
click at [71, 399] on span at bounding box center [347, 399] width 671 height 3
click at [91, 398] on span at bounding box center [347, 399] width 671 height 3
click at [111, 401] on div "0:42 / 5:55" at bounding box center [347, 415] width 671 height 29
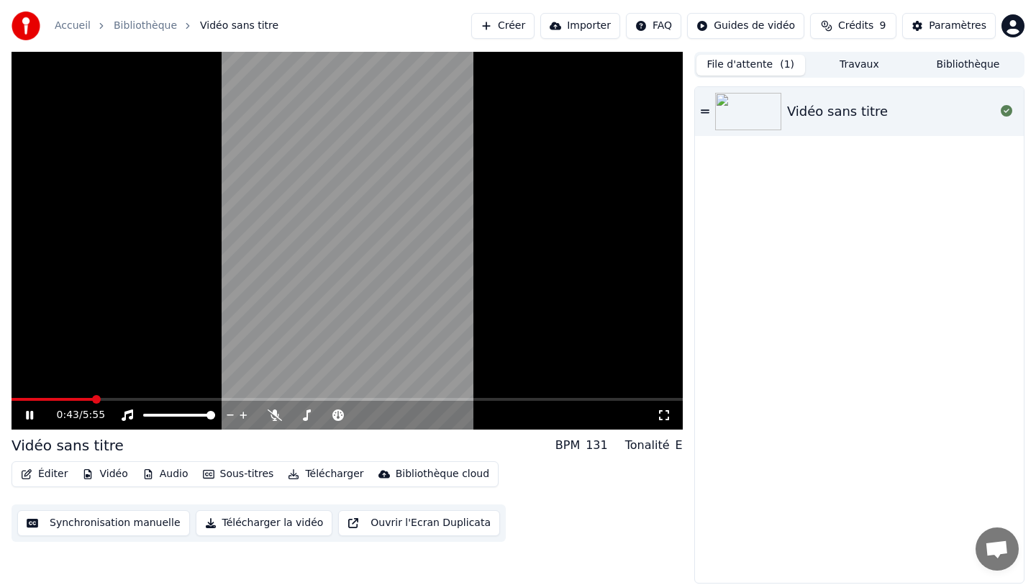
click at [117, 396] on video at bounding box center [347, 241] width 671 height 378
click at [125, 401] on div "0:43 / 5:55" at bounding box center [347, 415] width 671 height 29
click at [28, 414] on icon at bounding box center [29, 415] width 9 height 10
click at [121, 401] on div "0:44 / 5:55" at bounding box center [347, 415] width 671 height 29
click at [127, 401] on div "0:44 / 5:55" at bounding box center [347, 415] width 671 height 29
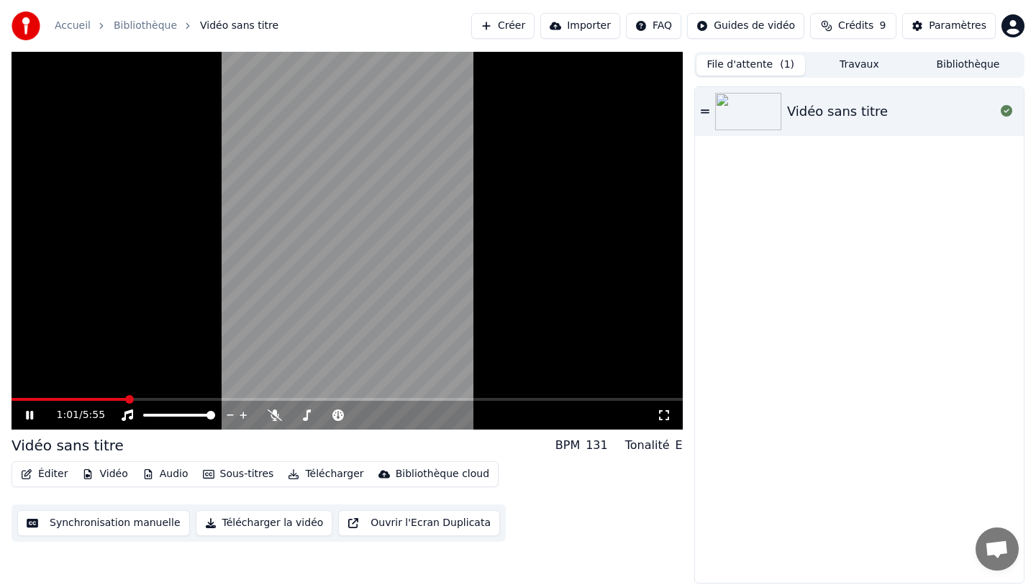
click at [126, 398] on span at bounding box center [347, 399] width 671 height 3
click at [168, 399] on span at bounding box center [347, 399] width 671 height 3
click at [209, 398] on span at bounding box center [347, 399] width 671 height 3
click at [245, 398] on span at bounding box center [347, 399] width 671 height 3
click at [32, 415] on icon at bounding box center [29, 415] width 7 height 9
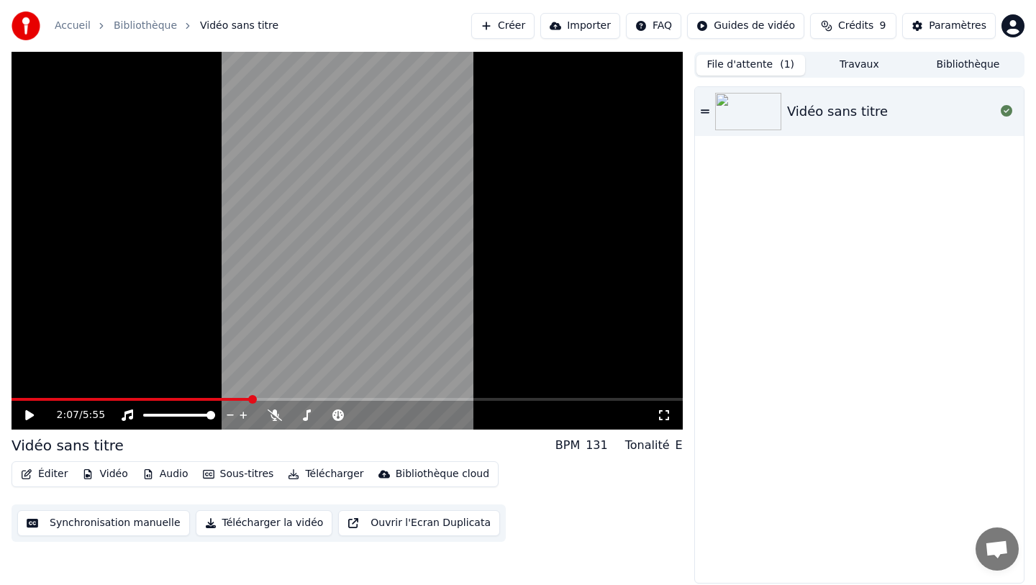
click at [118, 527] on button "Synchronisation manuelle" at bounding box center [103, 523] width 173 height 26
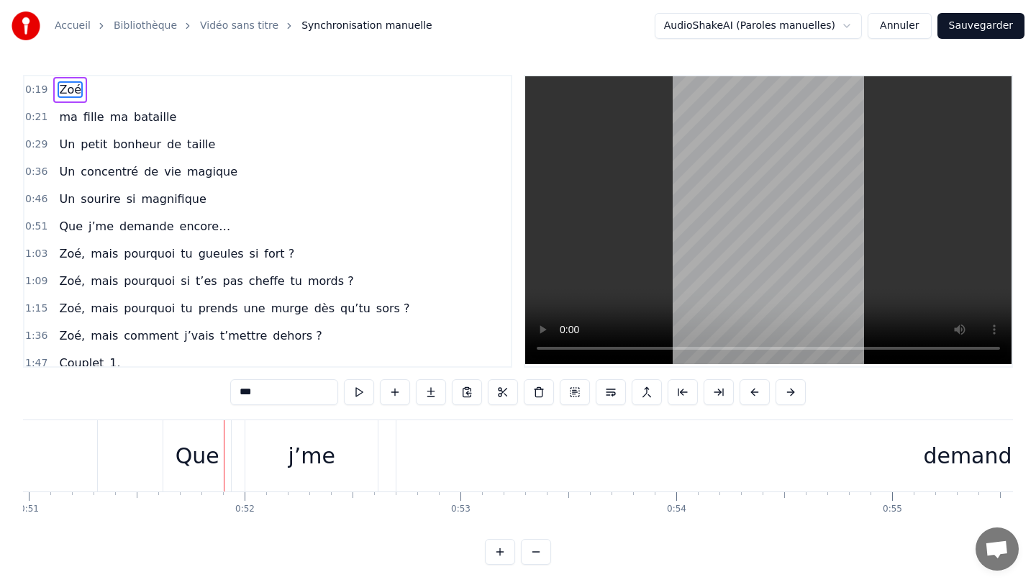
scroll to position [0, 11017]
